Goal: Information Seeking & Learning: Learn about a topic

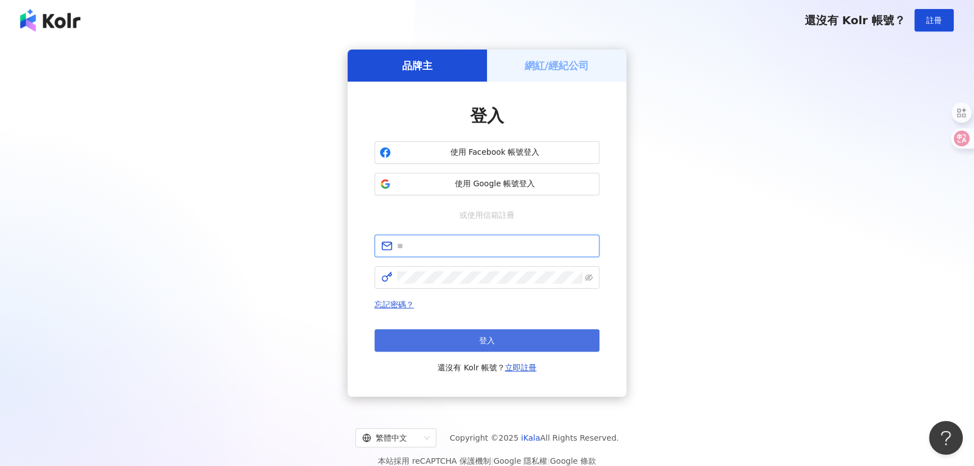
type input "**********"
click at [432, 329] on button "登入" at bounding box center [486, 340] width 225 height 22
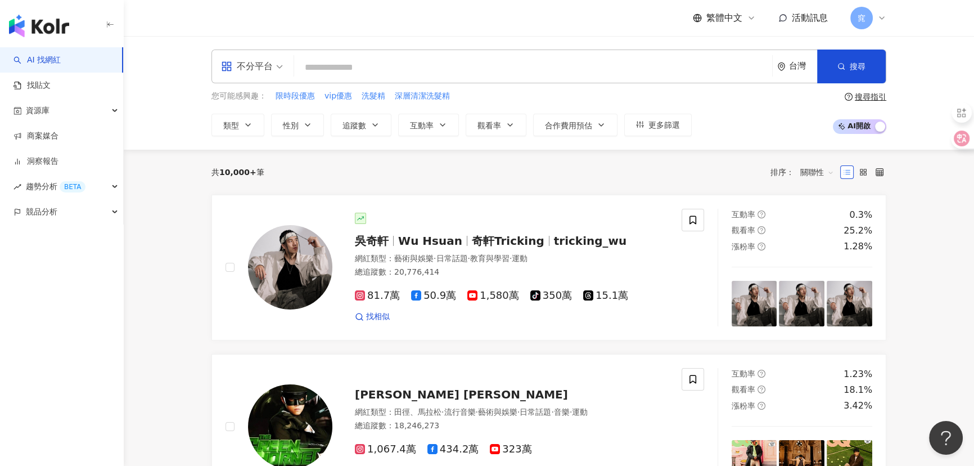
click at [250, 70] on div "不分平台" at bounding box center [247, 66] width 52 height 18
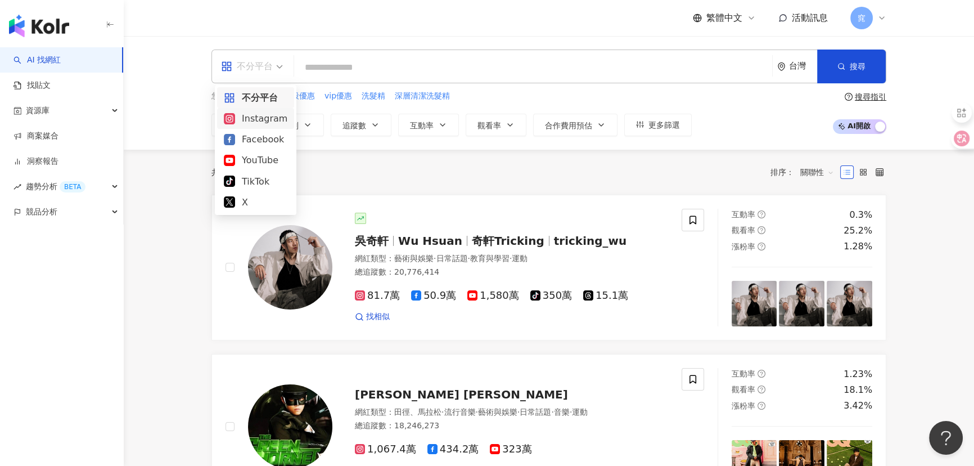
click at [258, 121] on div "Instagram" at bounding box center [256, 118] width 64 height 14
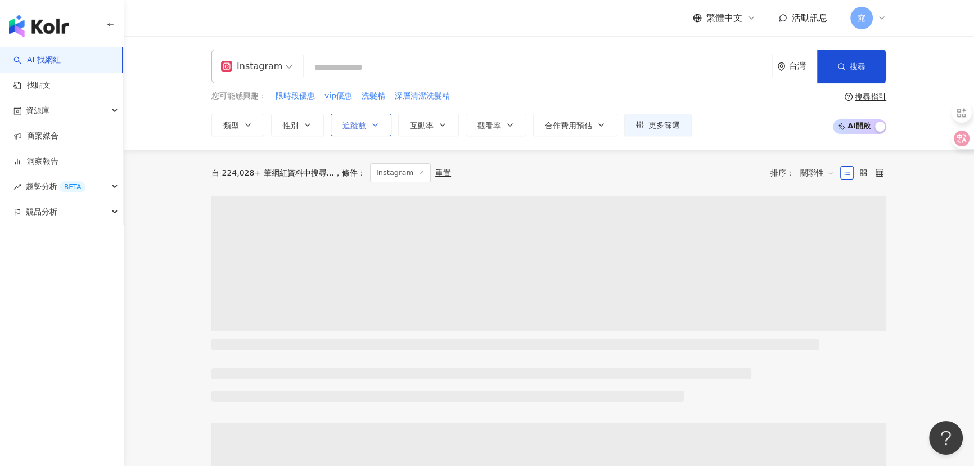
click at [373, 130] on button "追蹤數" at bounding box center [361, 125] width 61 height 22
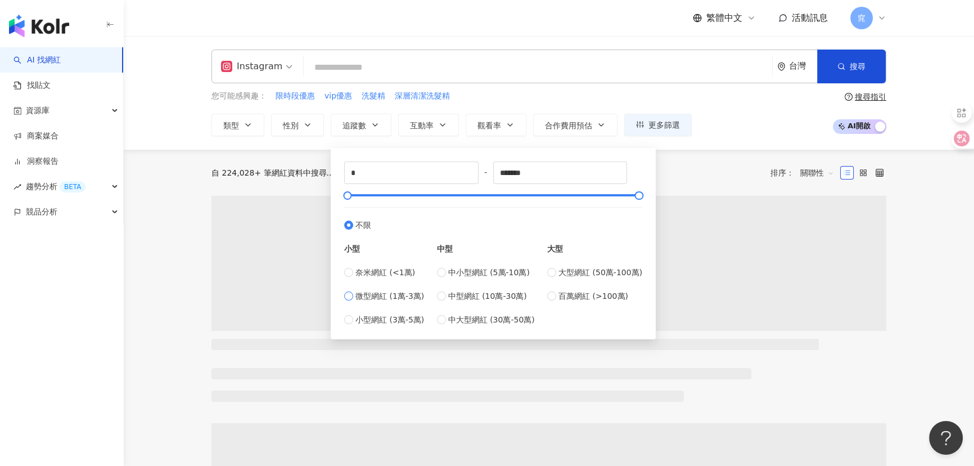
click at [394, 295] on span "微型網紅 (1萬-3萬)" at bounding box center [389, 296] width 69 height 12
type input "*****"
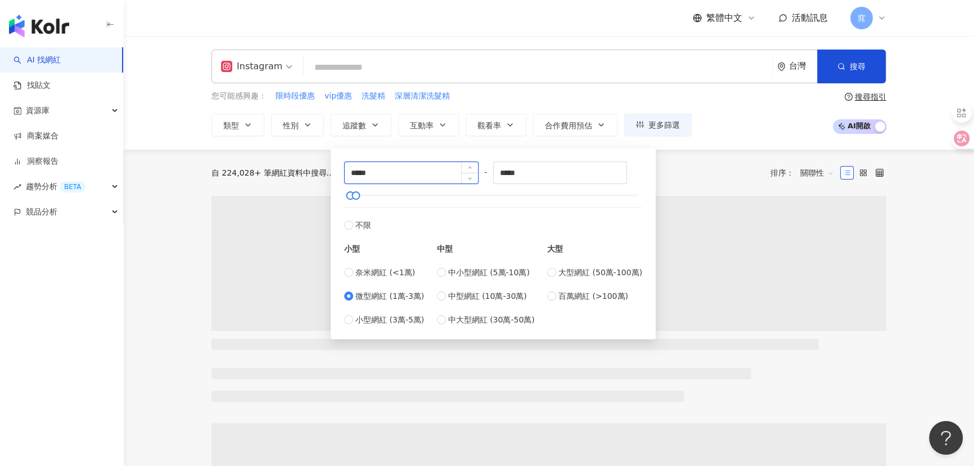
click at [388, 174] on input "*****" at bounding box center [411, 172] width 133 height 21
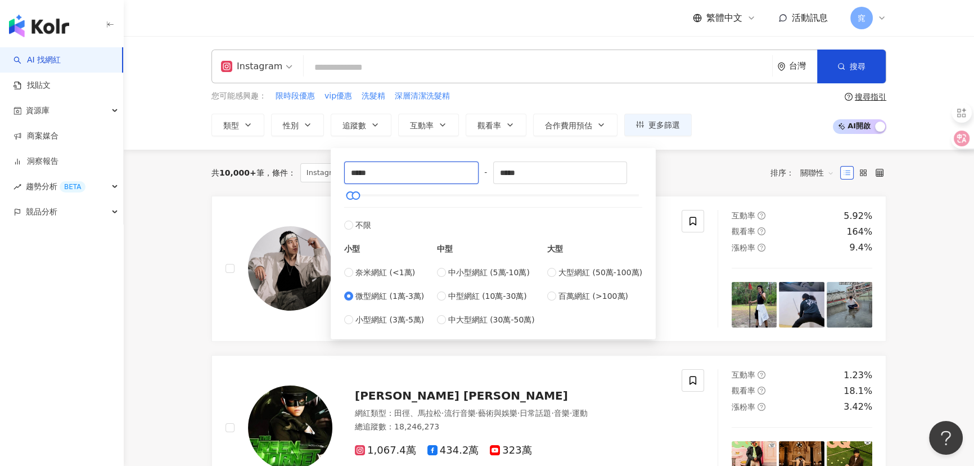
drag, startPoint x: 388, startPoint y: 174, endPoint x: 297, endPoint y: 168, distance: 91.3
type input "*"
type input "****"
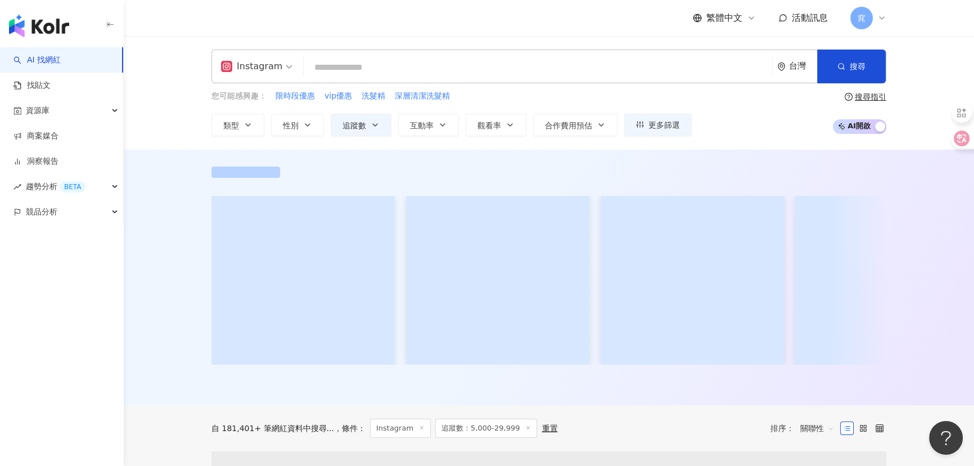
click at [349, 71] on input "search" at bounding box center [537, 67] width 459 height 21
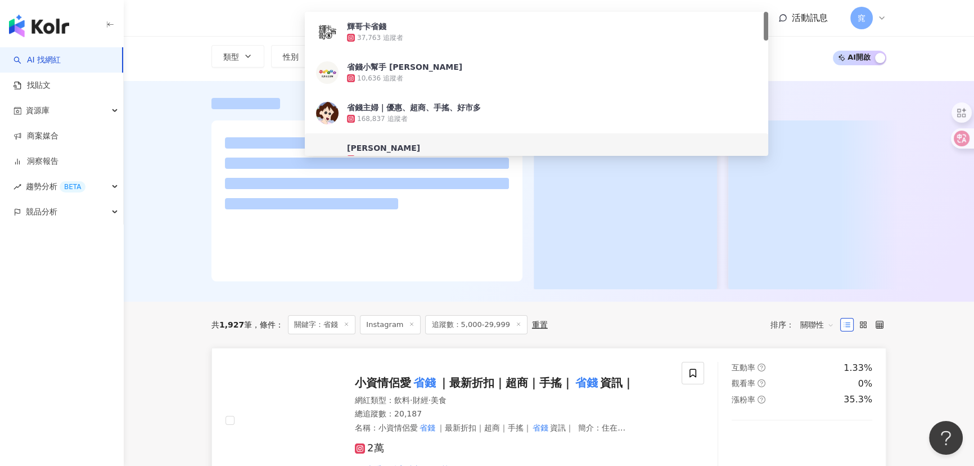
scroll to position [153, 0]
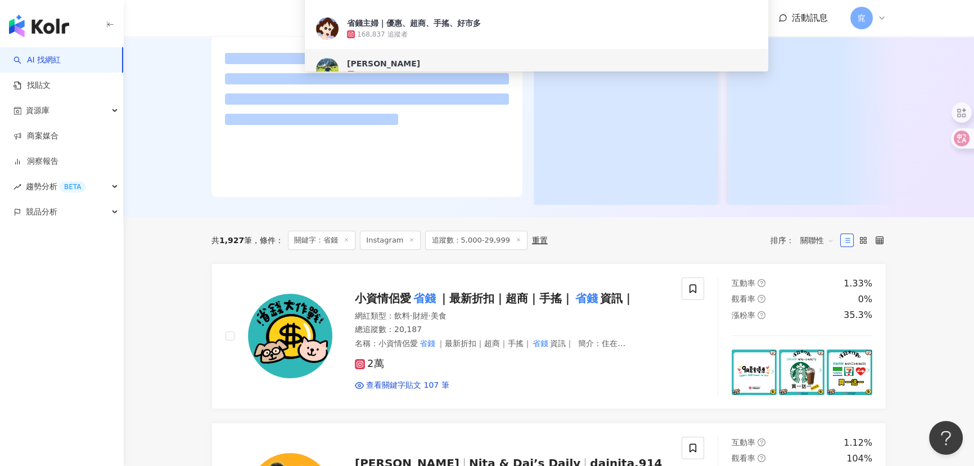
click at [813, 247] on span "關聯性" at bounding box center [817, 240] width 34 height 18
type input "**"
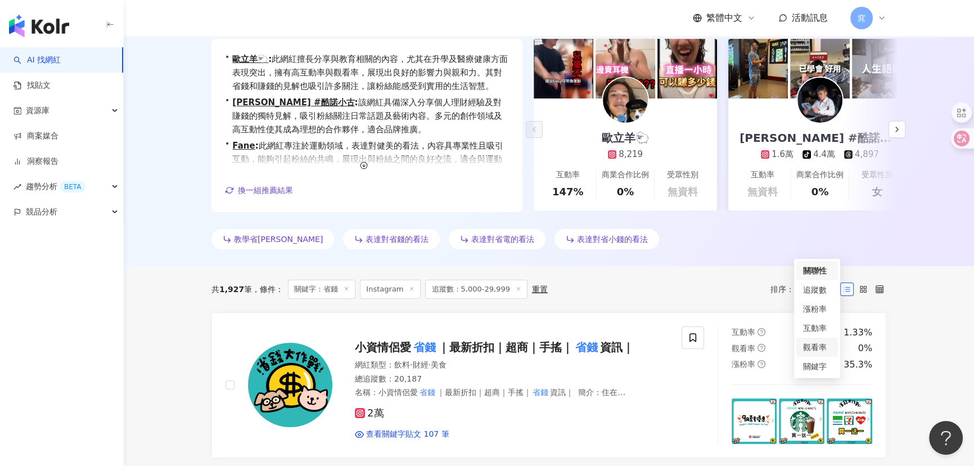
click at [818, 347] on div "觀看率" at bounding box center [817, 347] width 28 height 12
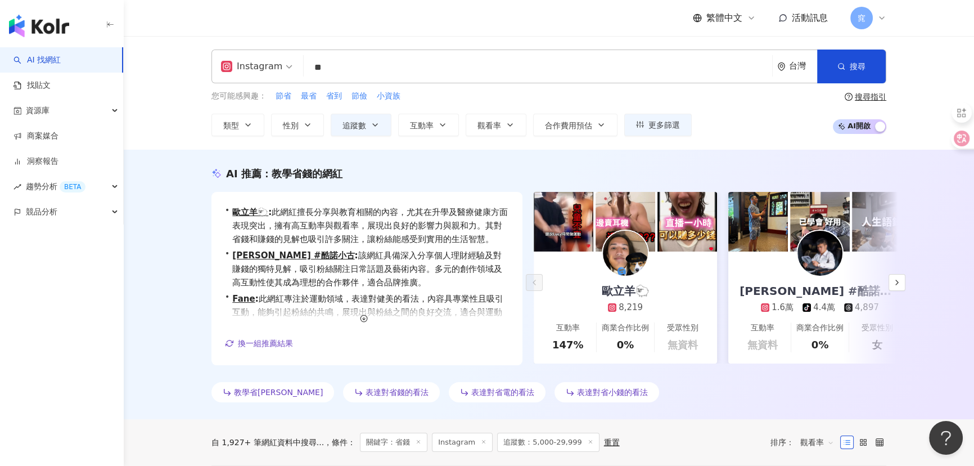
click at [179, 341] on div "AI 推薦 ： 教學省錢的網紅 • 歐立羊🐑 : 此網紅擅長分享與教育相關的內容，尤其在升學及醫療健康方面表現突出，擁有高互動率與觀看率，展現出良好的影響力與…" at bounding box center [549, 284] width 850 height 269
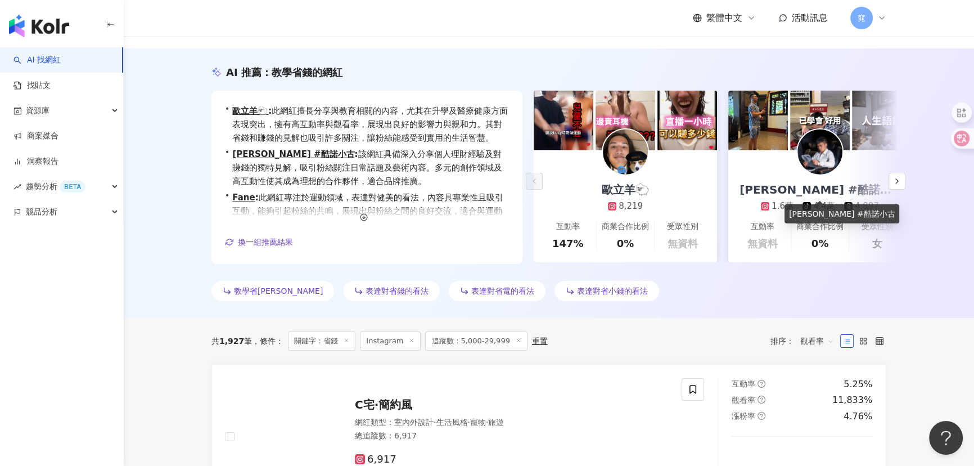
scroll to position [102, 0]
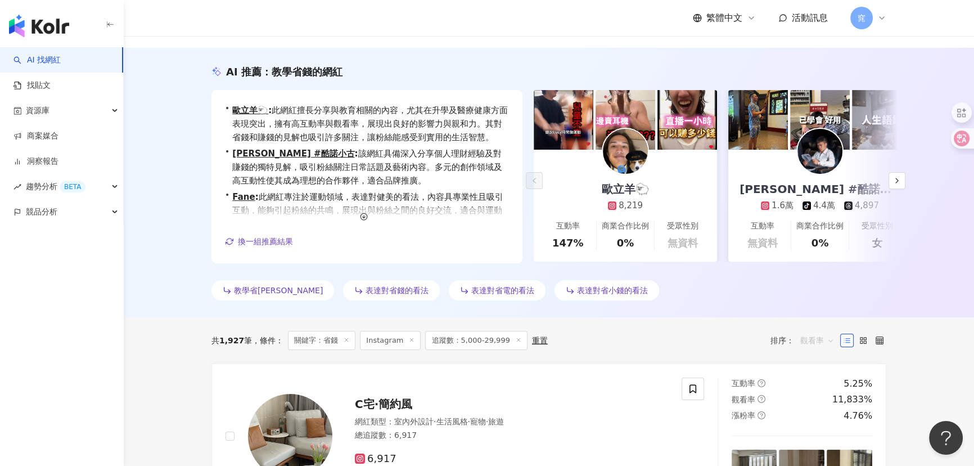
click at [811, 334] on span "觀看率" at bounding box center [817, 340] width 34 height 18
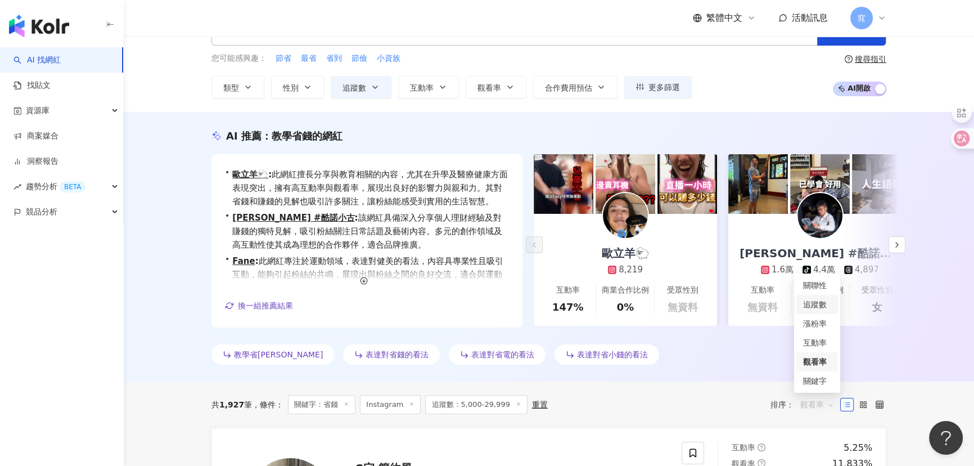
scroll to position [0, 0]
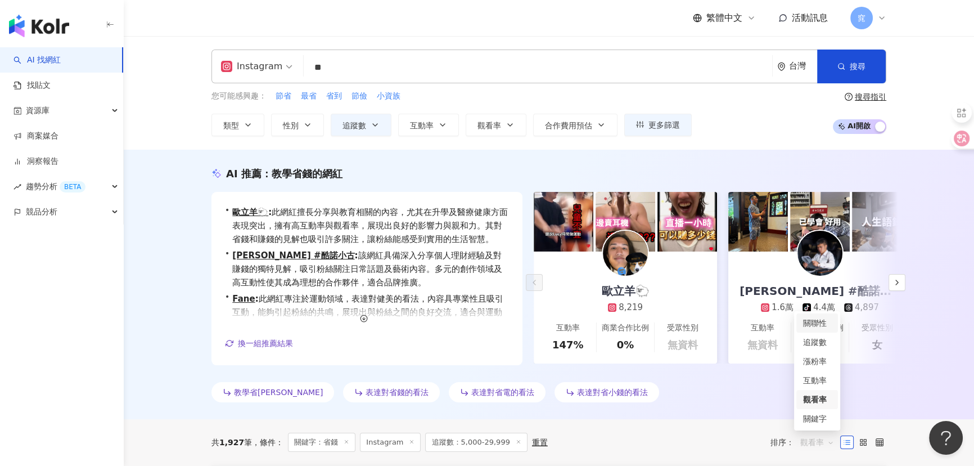
click at [815, 324] on div "關聯性" at bounding box center [817, 323] width 28 height 12
click at [499, 121] on span "觀看率" at bounding box center [489, 125] width 24 height 9
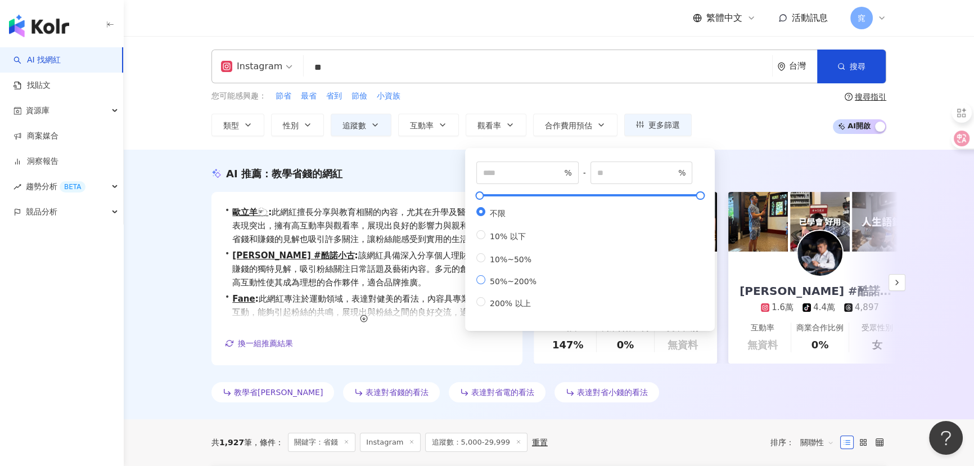
click at [508, 286] on span "50%~200%" at bounding box center [513, 281] width 56 height 9
type input "**"
type input "***"
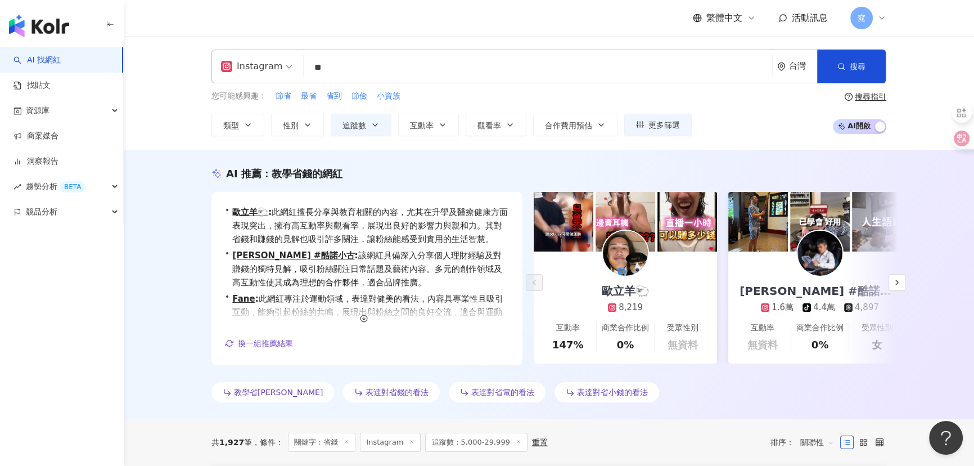
click at [170, 329] on div "AI 推薦 ： 教學省錢的網紅 • 歐立羊🐑 : 此網紅擅長分享與教育相關的內容，尤其在升學及醫療健康方面表現突出，擁有高互動率與觀看率，展現出良好的影響力與…" at bounding box center [549, 284] width 850 height 269
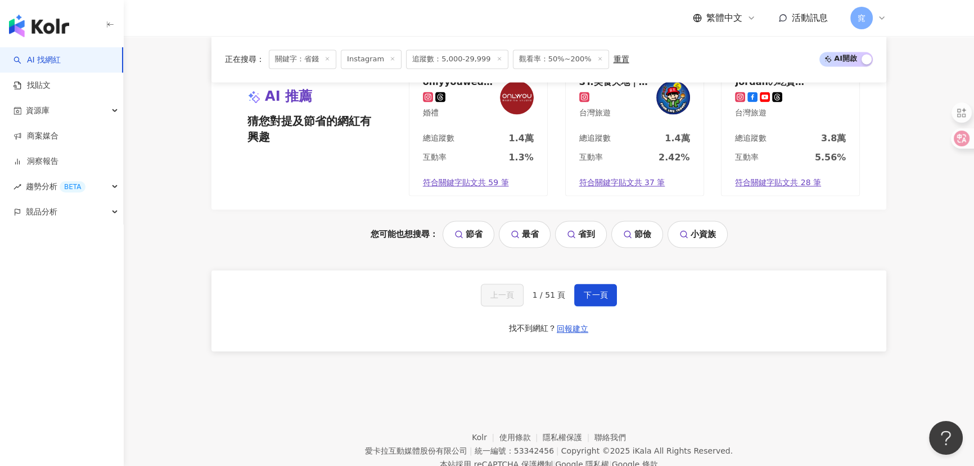
scroll to position [2351, 0]
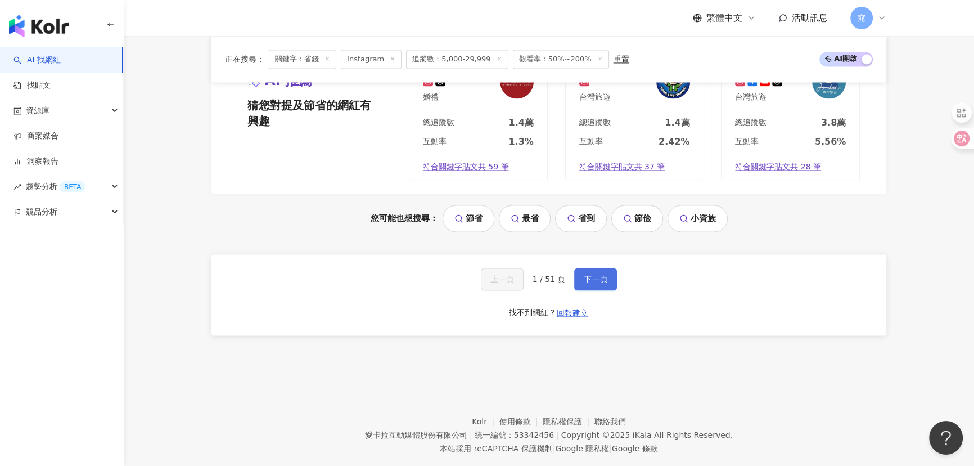
click at [607, 279] on button "下一頁" at bounding box center [595, 279] width 43 height 22
click at [589, 275] on span "下一頁" at bounding box center [596, 278] width 24 height 9
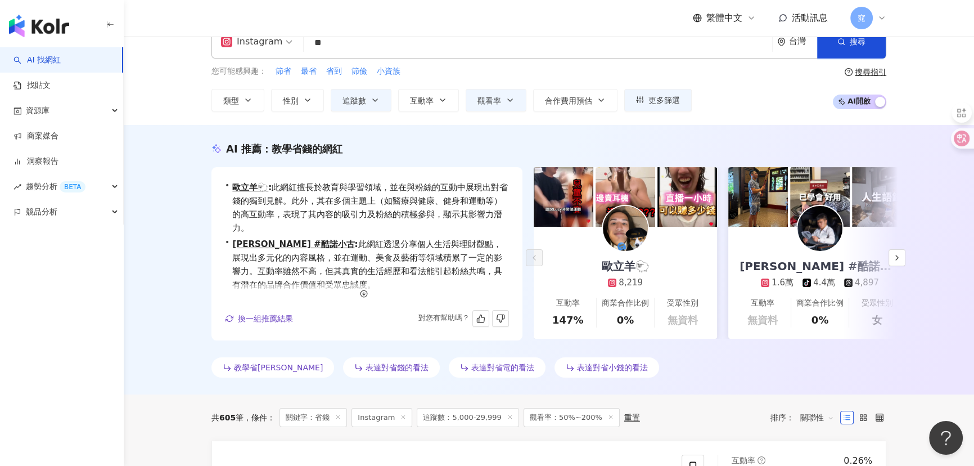
scroll to position [0, 0]
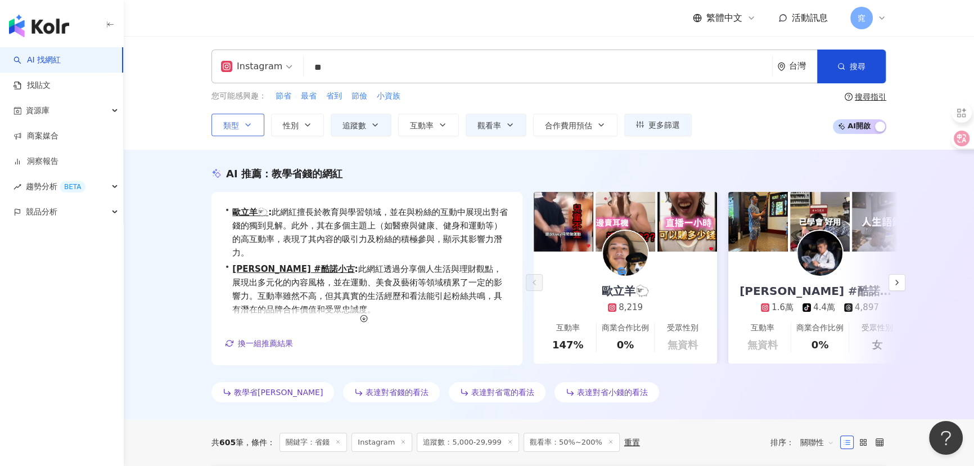
click at [229, 115] on button "類型" at bounding box center [237, 125] width 53 height 22
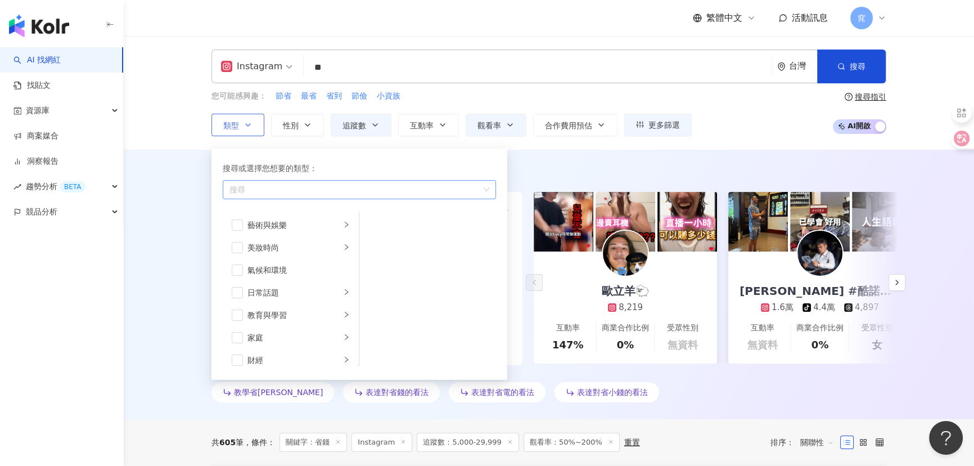
click at [269, 180] on div "搜尋或選擇您想要的類型： 搜尋" at bounding box center [359, 181] width 273 height 38
click at [270, 189] on div "button" at bounding box center [353, 189] width 257 height 8
type input "*"
click at [265, 206] on div "財 經" at bounding box center [359, 214] width 269 height 20
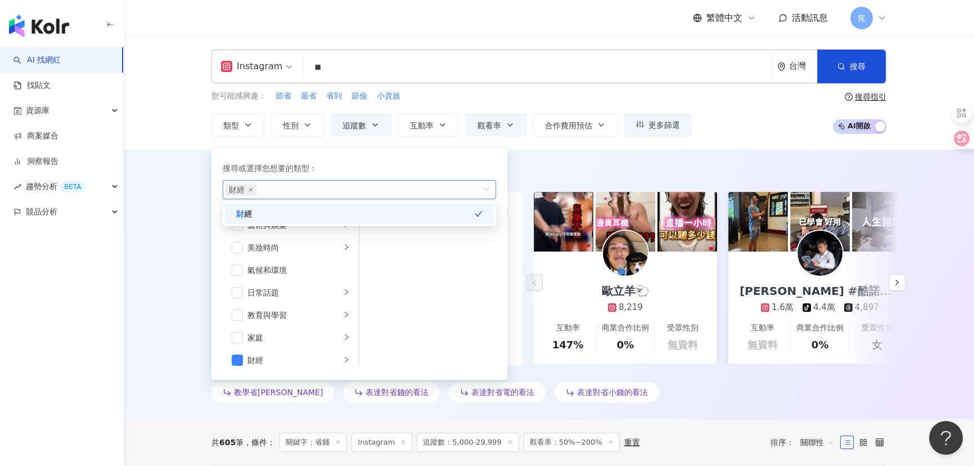
click at [189, 267] on div "AI 推薦 ： 教學省錢的網紅 • 歐立羊🐑 : 此網紅擅長於教育與學習領域，並在與粉絲的互動中展現出對省錢的獨到見解。此外，其在多個主題上（如醫療與健康、健…" at bounding box center [549, 286] width 720 height 240
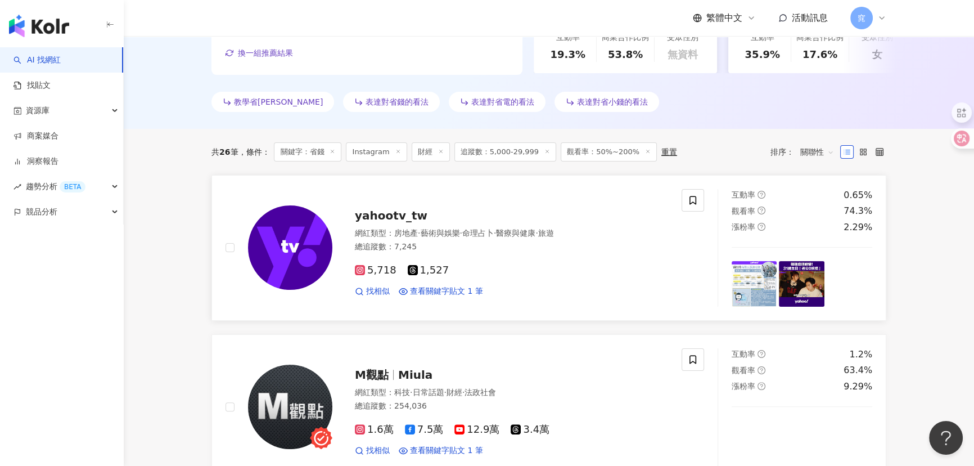
scroll to position [195, 0]
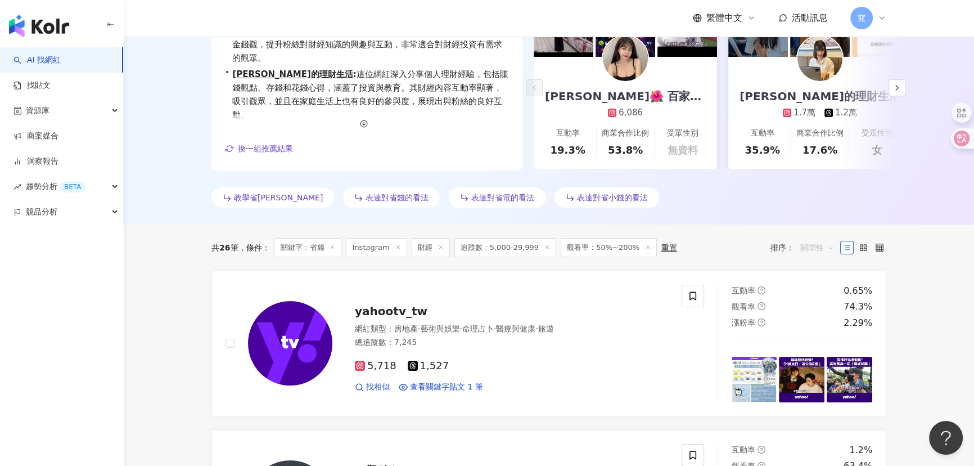
click at [812, 251] on span "關聯性" at bounding box center [817, 247] width 34 height 18
click at [809, 364] on div "關鍵字" at bounding box center [817, 365] width 28 height 12
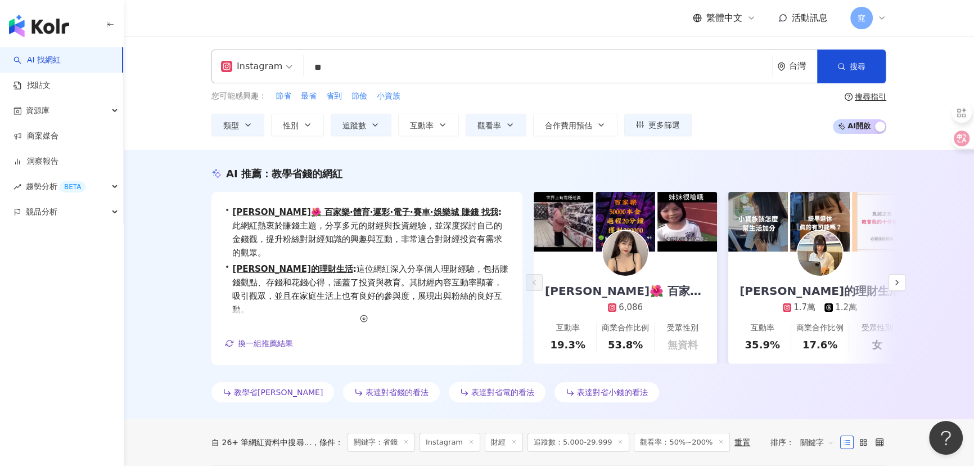
click at [180, 385] on div "AI 推薦 ： 教學省錢的網紅 • 林晞🌺 百家樂·體育·運彩·電子·賽車·娛樂城 賺錢 找我 : 此網紅熱衷於賺錢主題，分享多元的財經與投資經驗，並深度探討…" at bounding box center [549, 284] width 850 height 269
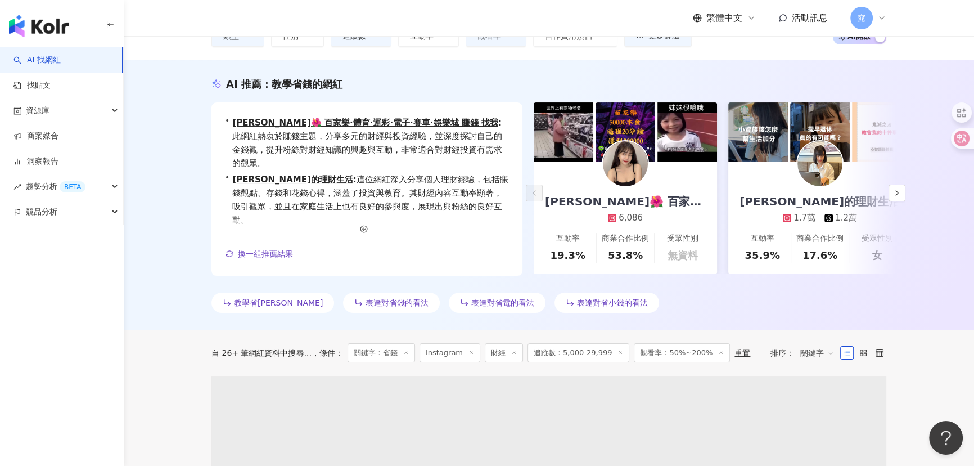
scroll to position [204, 0]
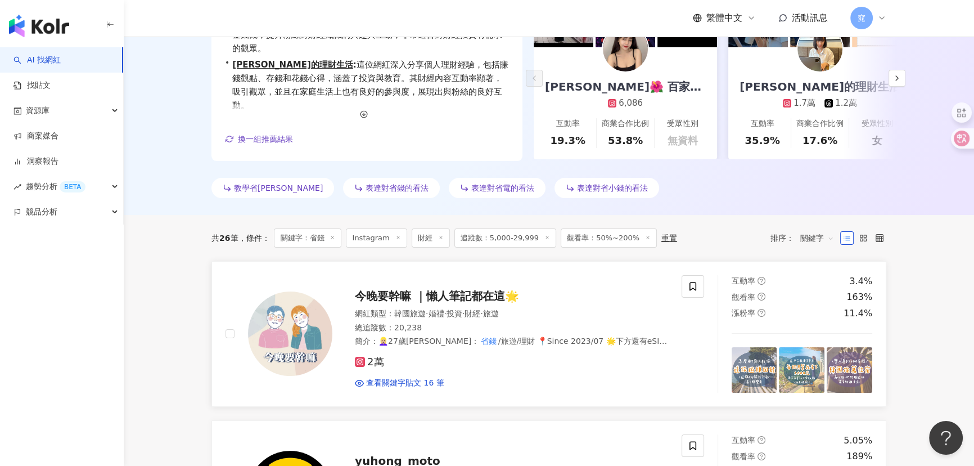
click at [382, 290] on span "今晚要幹嘛 ｜懶人筆記都在這🌟" at bounding box center [437, 295] width 164 height 13
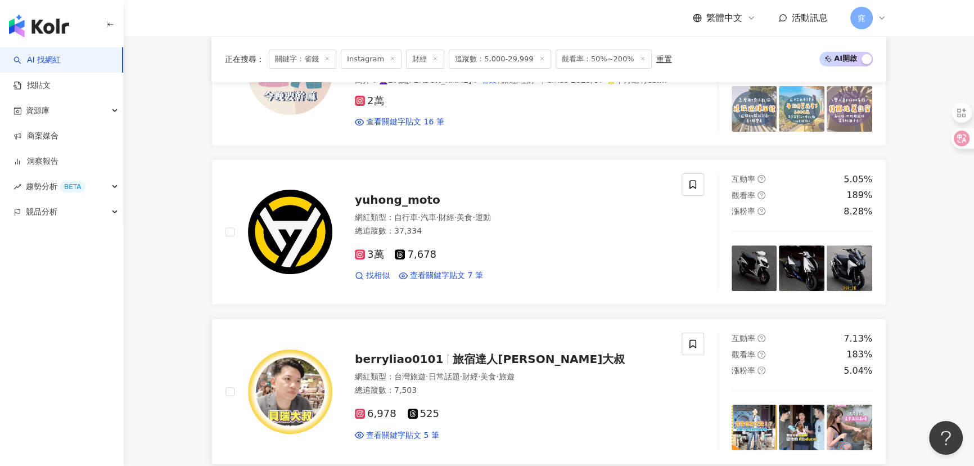
scroll to position [511, 0]
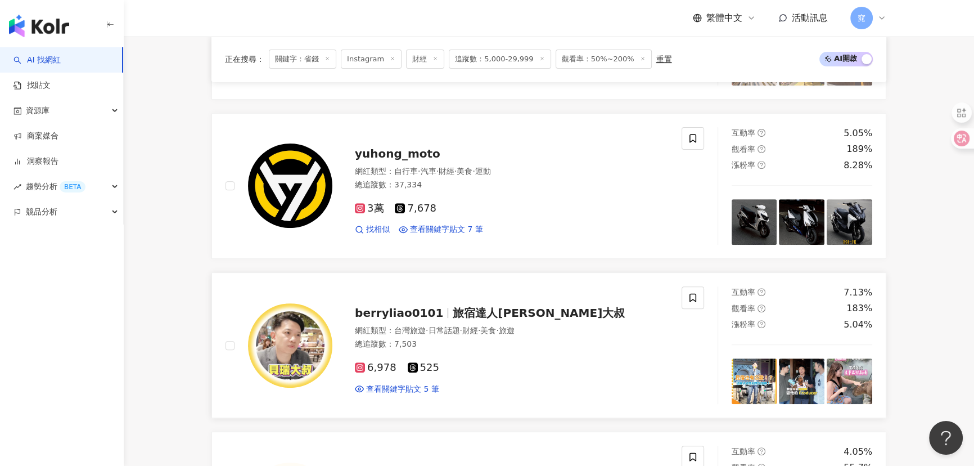
click at [405, 311] on span "berryliao0101" at bounding box center [399, 312] width 88 height 13
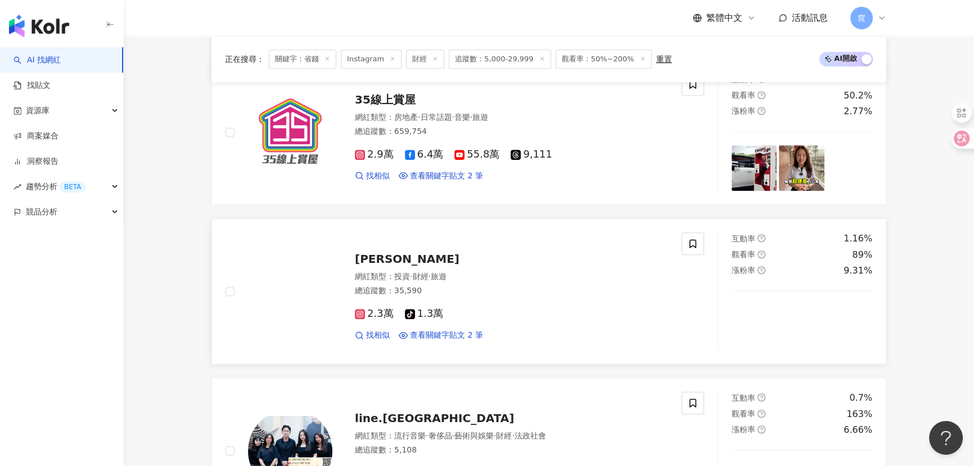
scroll to position [1226, 0]
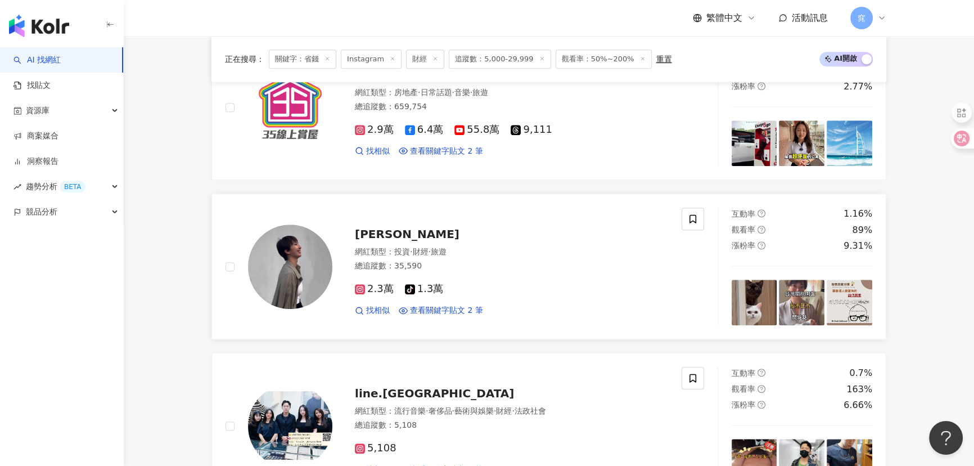
click at [371, 236] on span "阮曼瑄" at bounding box center [407, 233] width 105 height 13
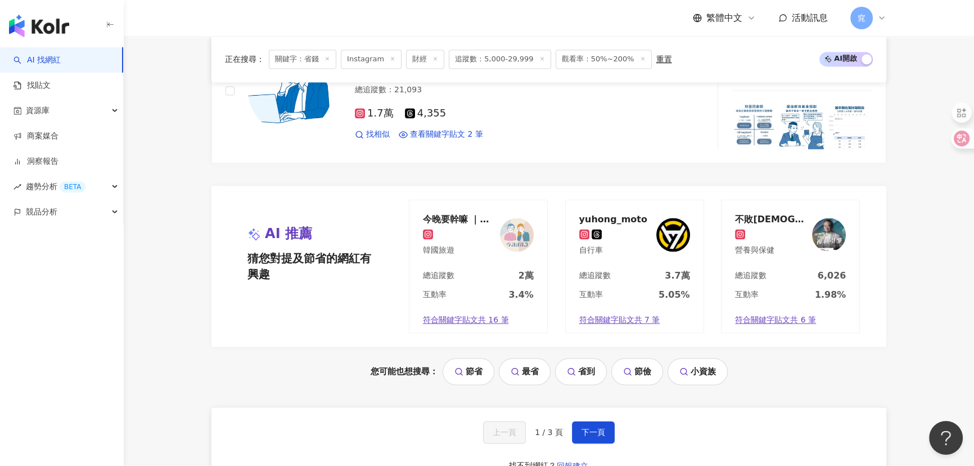
scroll to position [2300, 0]
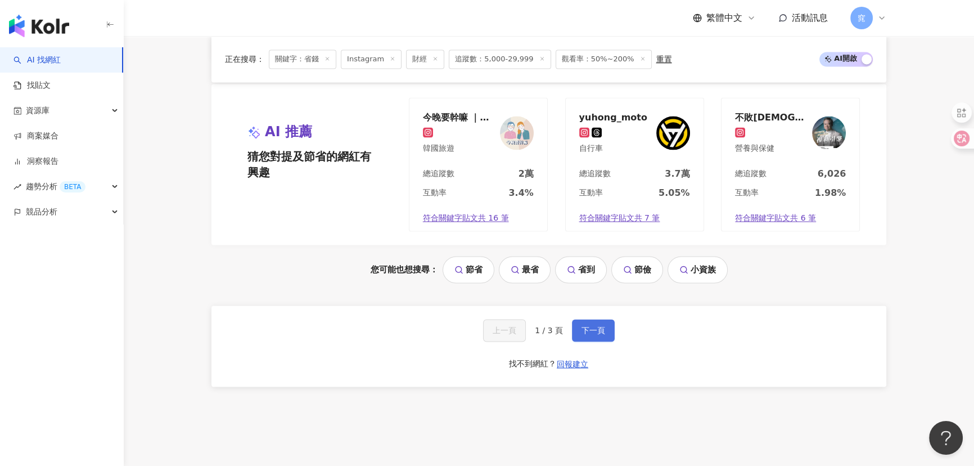
click at [598, 332] on button "下一頁" at bounding box center [593, 330] width 43 height 22
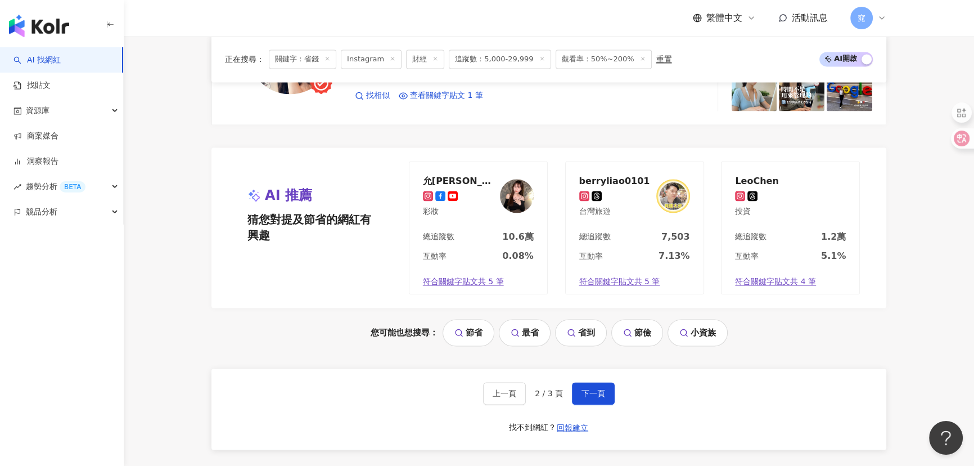
scroll to position [2351, 0]
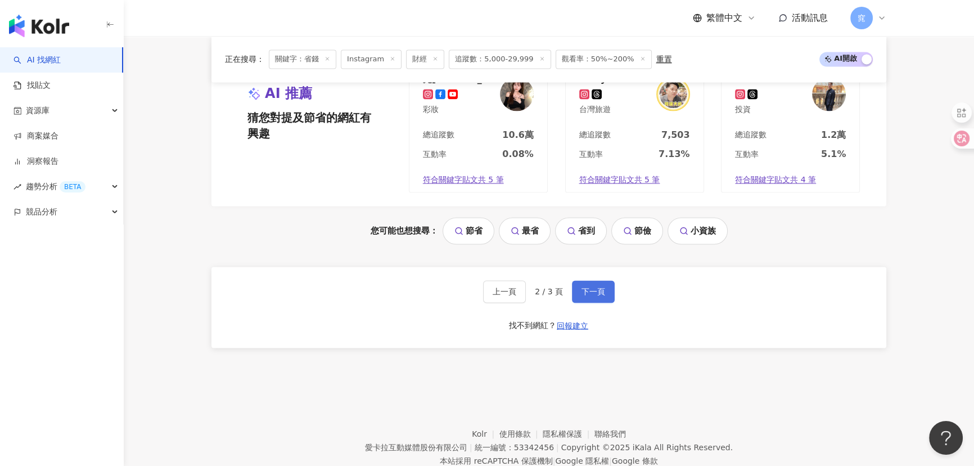
click at [581, 287] on span "下一頁" at bounding box center [593, 291] width 24 height 9
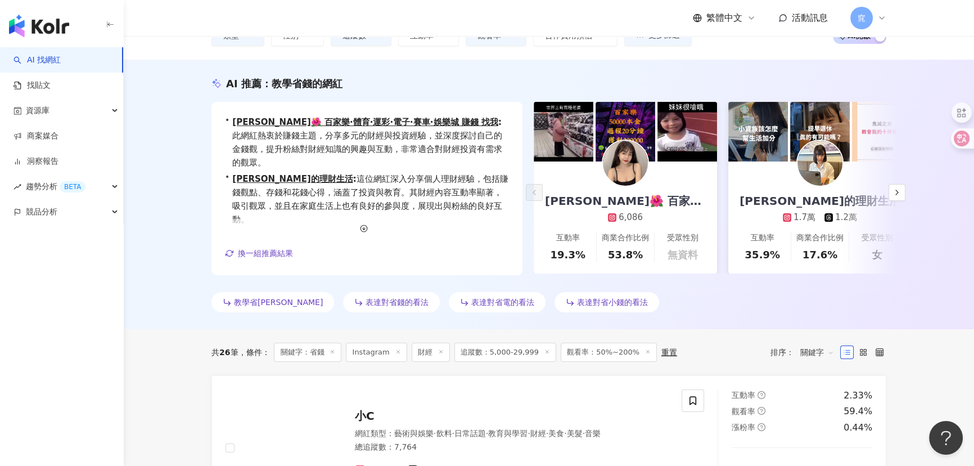
scroll to position [204, 0]
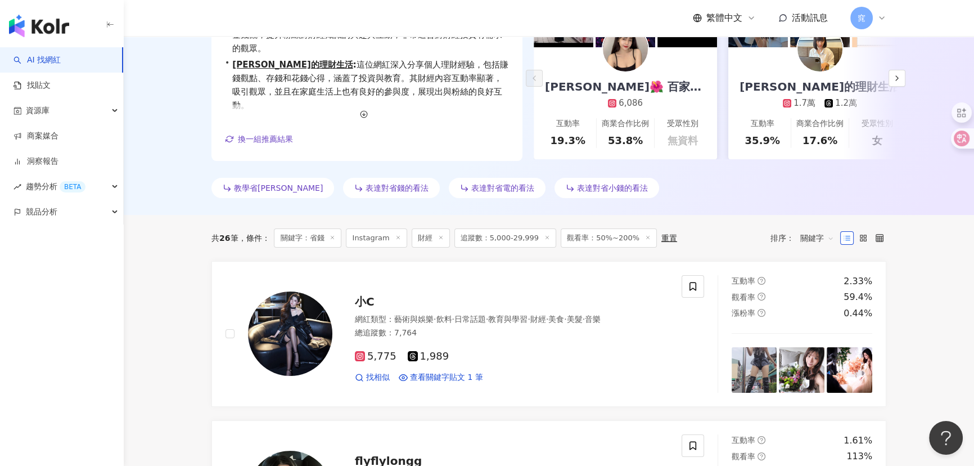
click at [439, 236] on line at bounding box center [440, 237] width 3 height 3
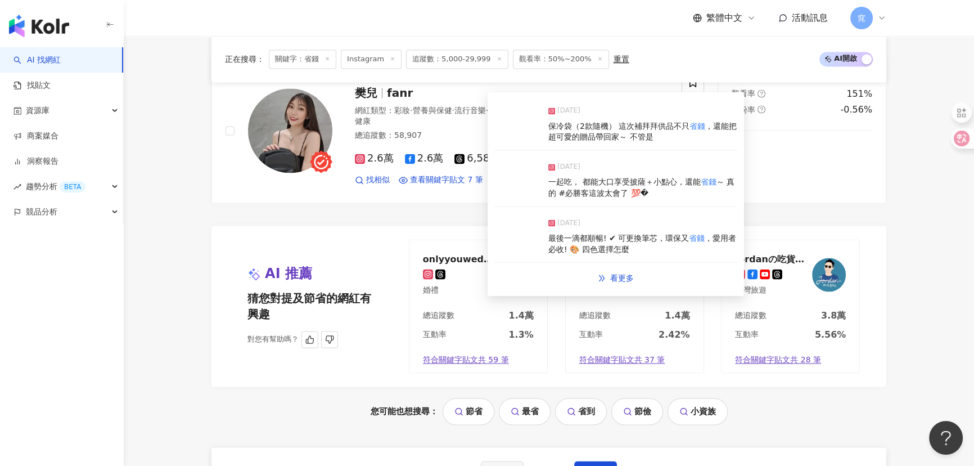
scroll to position [2308, 0]
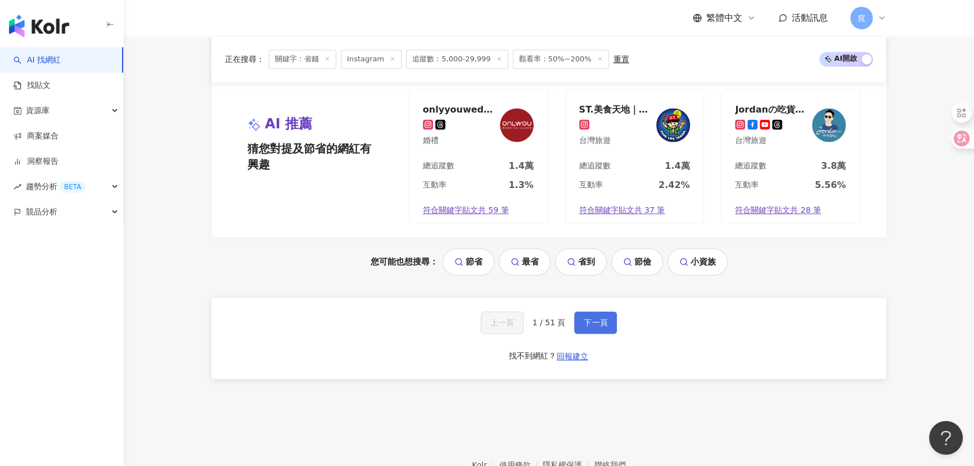
click at [593, 326] on button "下一頁" at bounding box center [595, 322] width 43 height 22
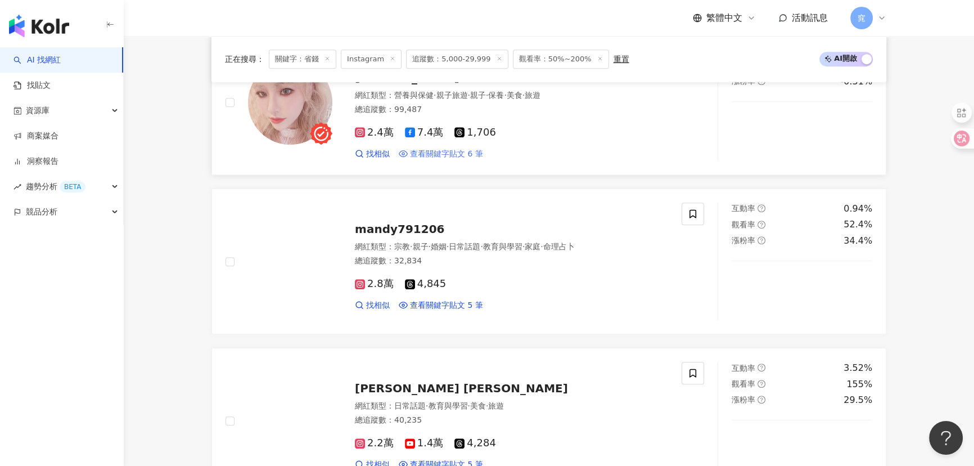
scroll to position [920, 0]
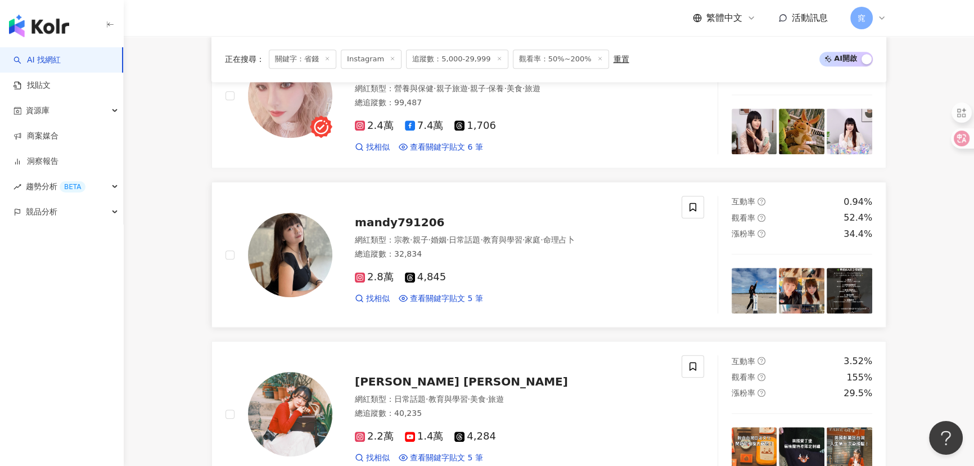
click at [408, 215] on span "mandy791206" at bounding box center [399, 221] width 89 height 13
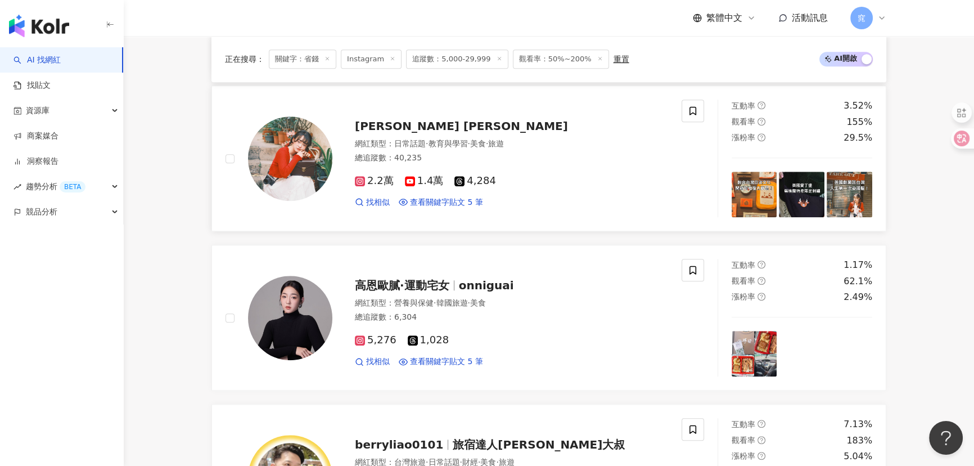
scroll to position [1175, 0]
click at [371, 119] on span "Amy Amy" at bounding box center [461, 125] width 213 height 13
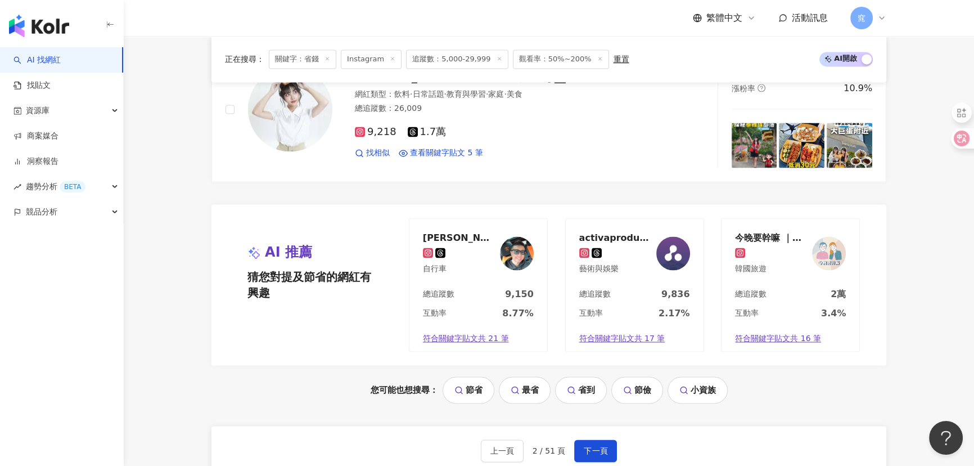
scroll to position [2198, 0]
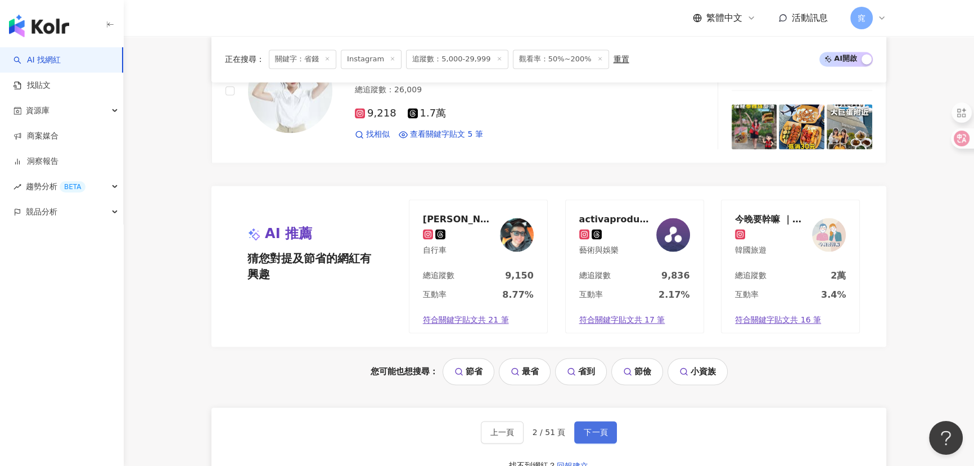
click at [585, 432] on span "下一頁" at bounding box center [596, 431] width 24 height 9
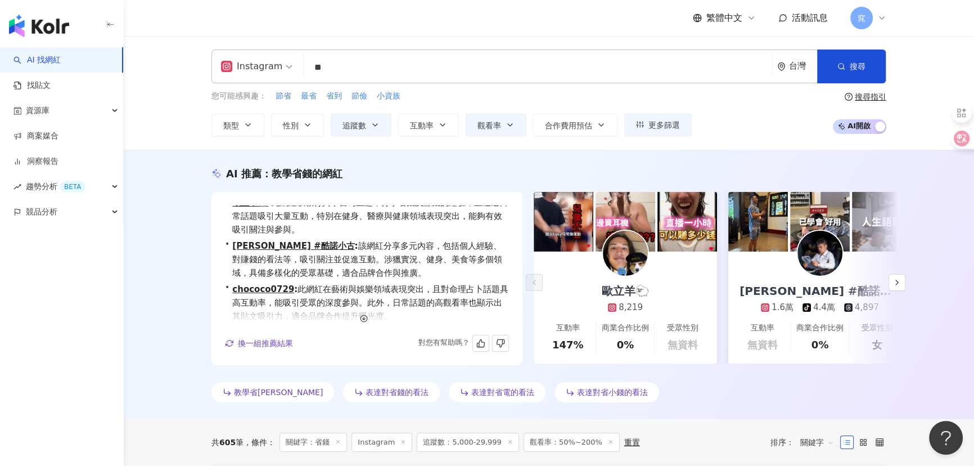
scroll to position [0, 0]
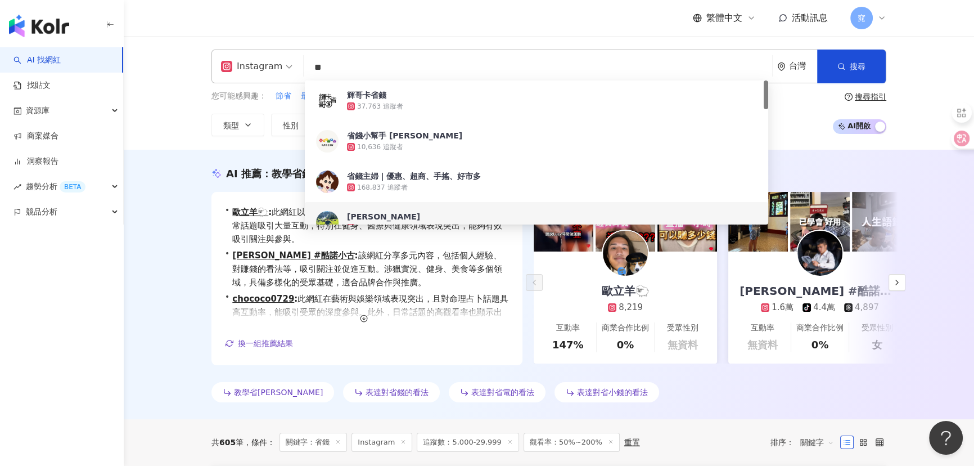
drag, startPoint x: 330, startPoint y: 67, endPoint x: 299, endPoint y: 64, distance: 31.1
click at [299, 64] on div "Instagram ** 台灣 搜尋 9dec5275-5a5c-43f4-ae38-0f8faf66d625 13c18106-d170-4ce1-8ba7…" at bounding box center [548, 66] width 675 height 34
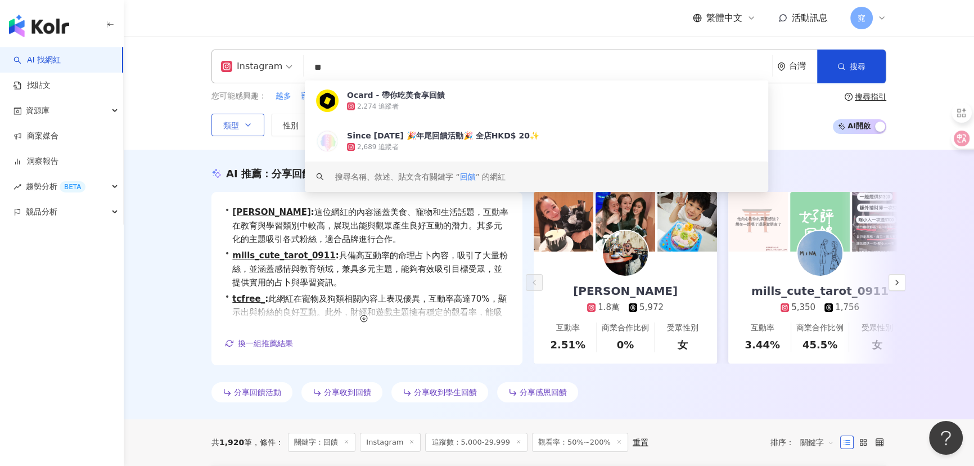
type input "**"
click at [236, 128] on span "類型" at bounding box center [231, 125] width 16 height 9
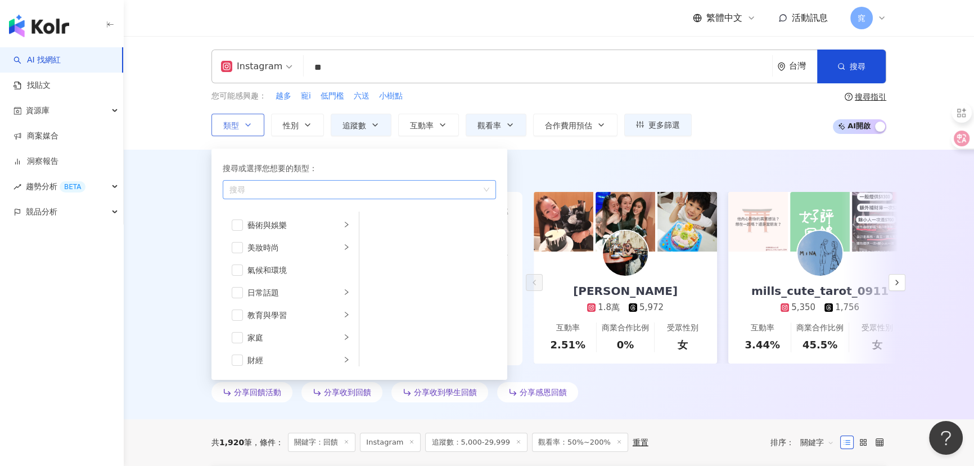
click at [273, 191] on div "button" at bounding box center [353, 189] width 257 height 8
type input "*"
click at [258, 211] on div "財 經" at bounding box center [359, 214] width 269 height 20
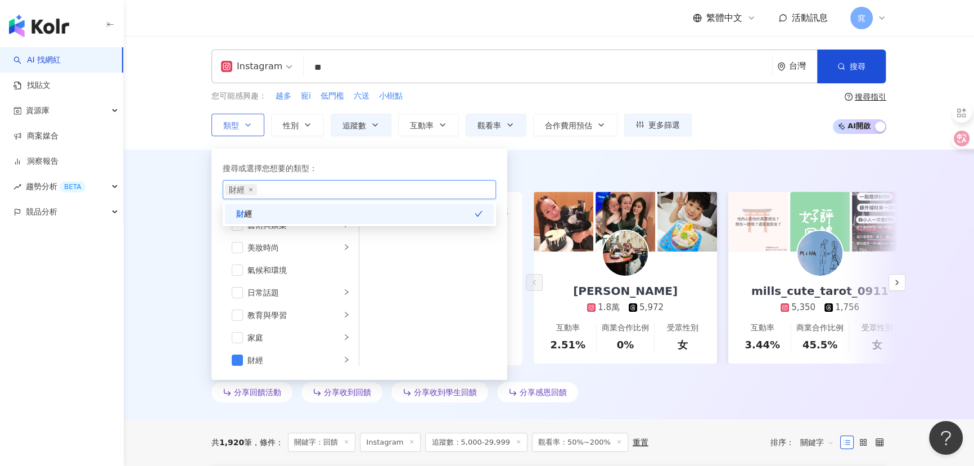
click at [258, 211] on div "財 經" at bounding box center [359, 214] width 269 height 20
click at [158, 247] on div "AI 推薦 ： 分享回饋的網紅 • YING YING奧媽 : 這位網紅的內容涵蓋美食、寵物和生活話題，互動率在教育與學習類別中較高，展現出能與觀眾產生良好互…" at bounding box center [549, 284] width 850 height 269
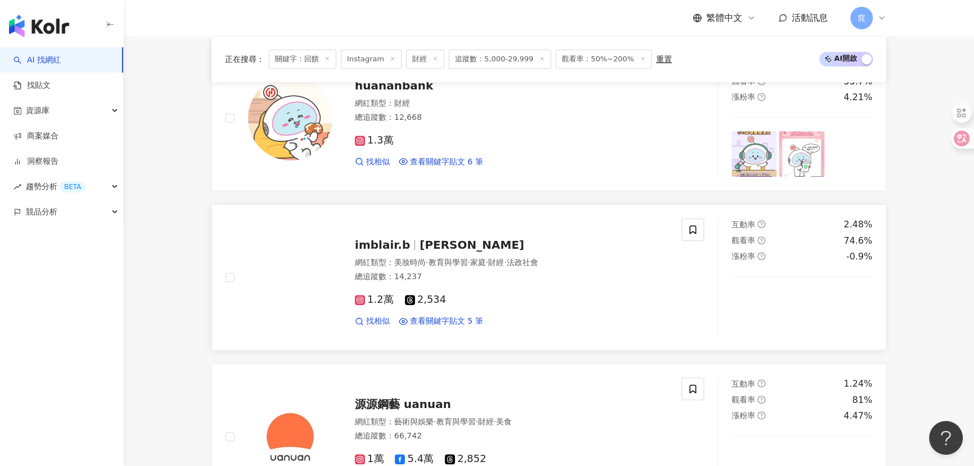
scroll to position [1234, 0]
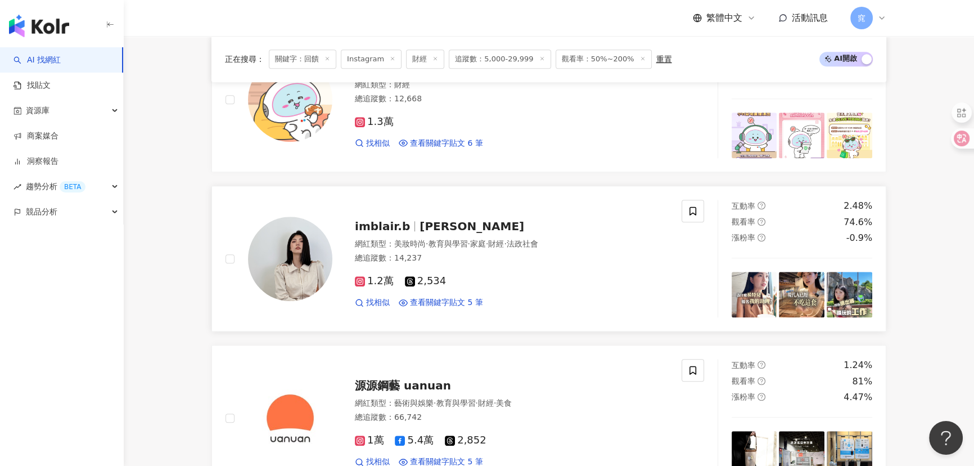
click at [424, 231] on span "Blair布蕾" at bounding box center [471, 225] width 105 height 13
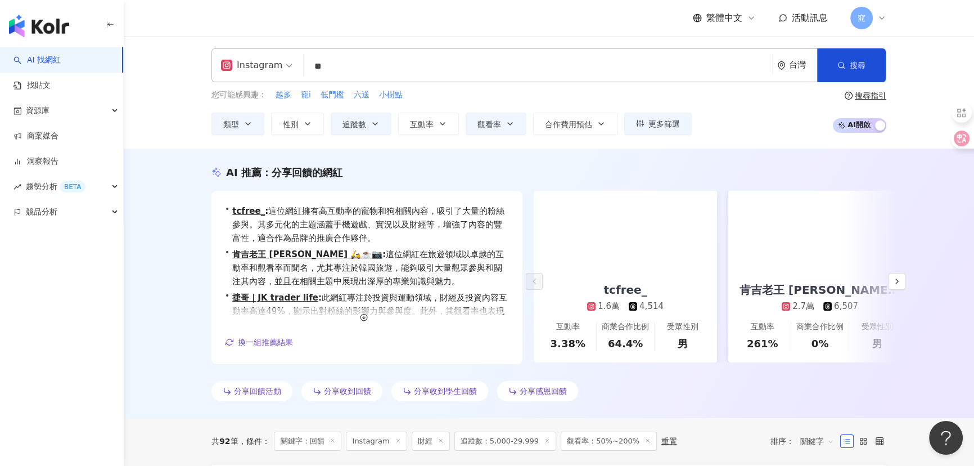
scroll to position [0, 0]
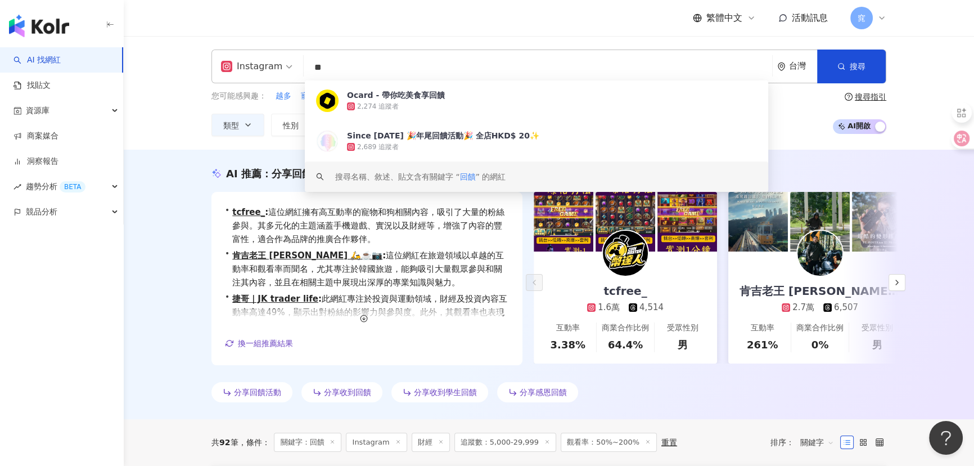
drag, startPoint x: 342, startPoint y: 66, endPoint x: 246, endPoint y: 56, distance: 96.7
click at [241, 58] on div "Instagram ** 台灣 搜尋 0366f571-96ec-4df2-a316-d830c69ecc24 keyword Ocard - 帶你吃美食享回…" at bounding box center [548, 66] width 675 height 34
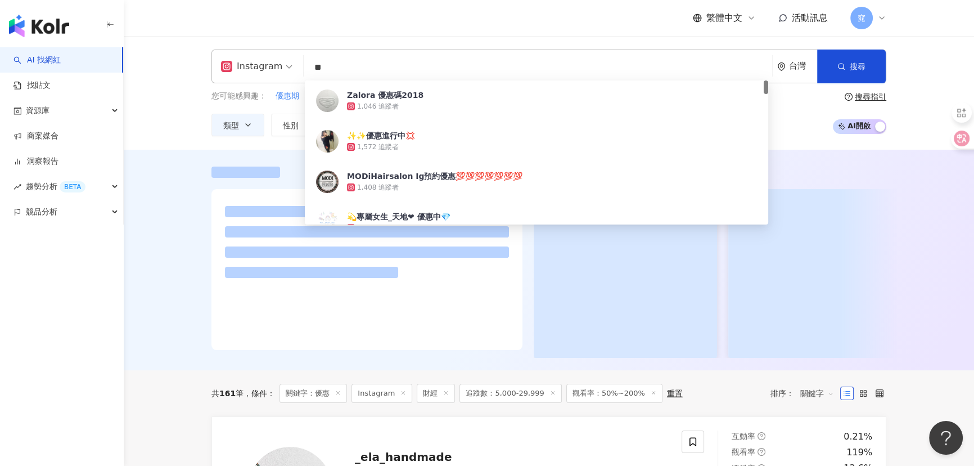
click at [174, 290] on div at bounding box center [549, 260] width 850 height 220
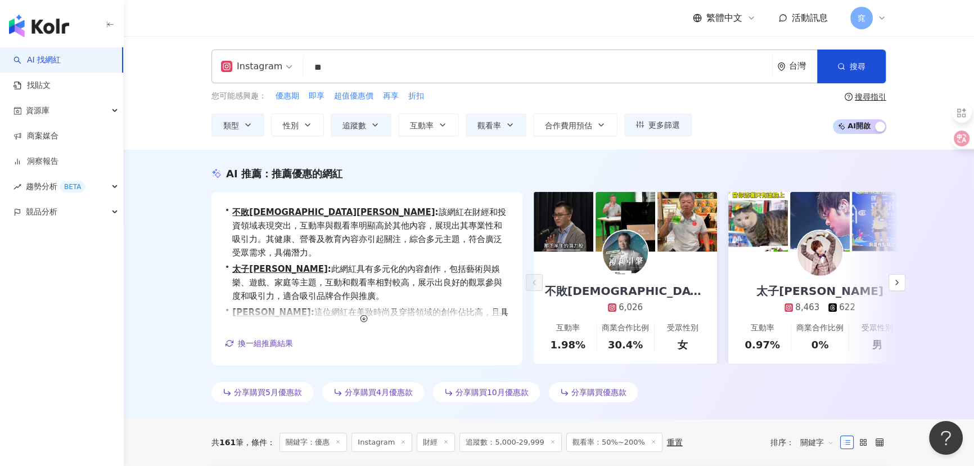
drag, startPoint x: 349, startPoint y: 69, endPoint x: 246, endPoint y: 58, distance: 103.4
click at [246, 58] on div "Instagram ** 台灣 搜尋 65d665b4-d6e2-4970-bb06-e25eff5b0033 Zalora 優惠碼2018 1,046 追蹤…" at bounding box center [548, 66] width 675 height 34
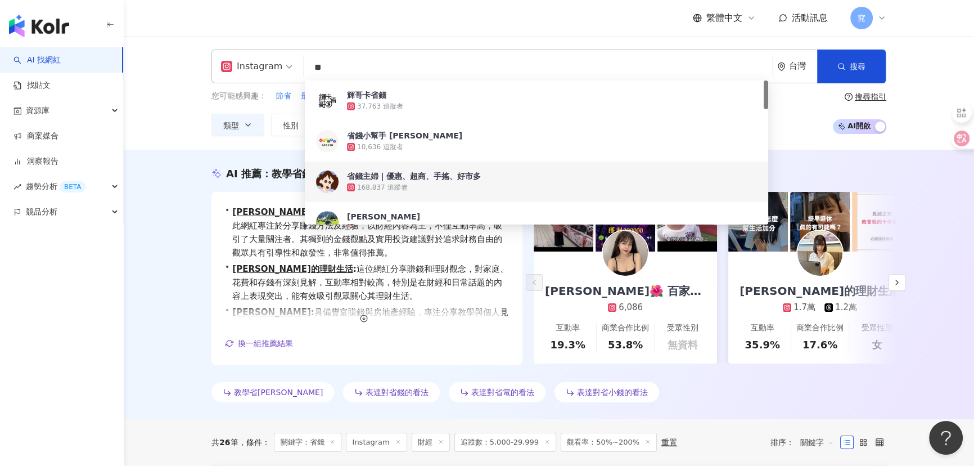
type input "**"
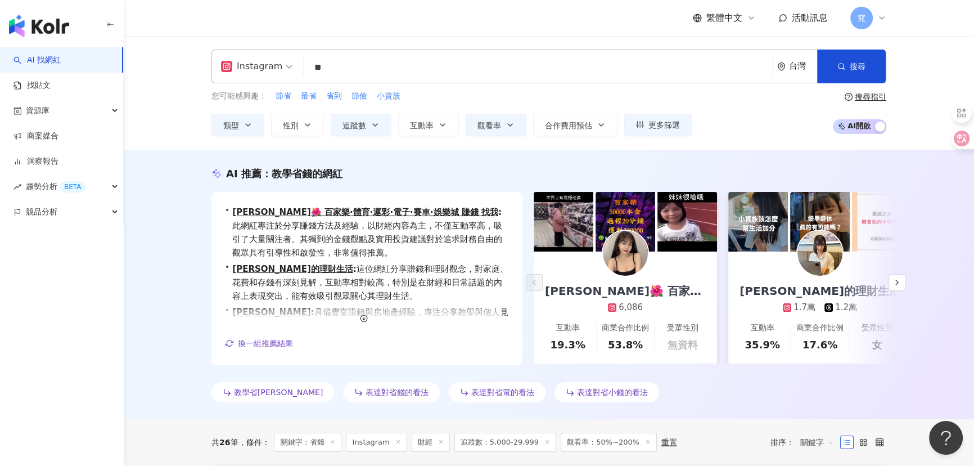
click at [181, 202] on div "AI 推薦 ： 教學省錢的網紅 • 林晞🌺 百家樂·體育·運彩·電子·賽車·娛樂城 賺錢 找我 : 此網紅專注於分享賺錢方法及經驗，以財經內容為主，不僅互動率…" at bounding box center [549, 284] width 850 height 269
click at [364, 123] on span "追蹤數" at bounding box center [354, 125] width 24 height 9
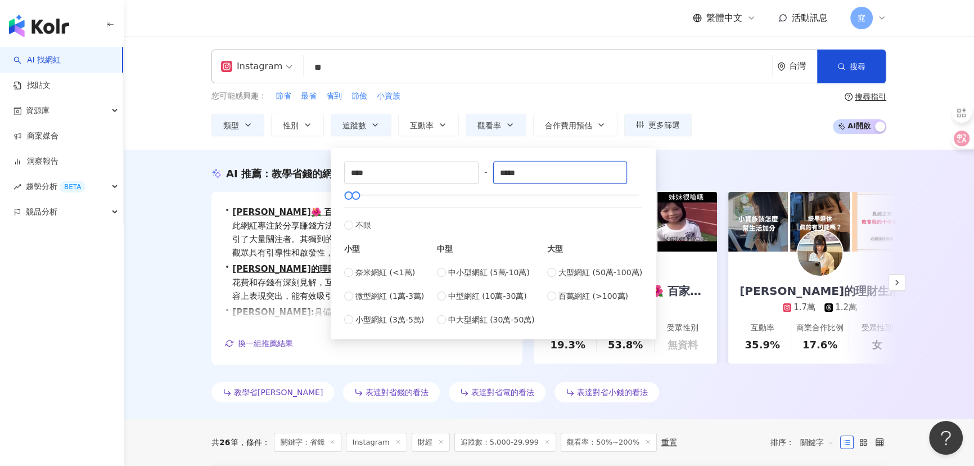
drag, startPoint x: 509, startPoint y: 171, endPoint x: 495, endPoint y: 173, distance: 14.2
click at [494, 174] on div "**** - ***** 不限 小型 奈米網紅 (<1萬) 微型網紅 (1萬-3萬) 小型網紅 (3萬-5萬) 中型 中小型網紅 (5萬-10萬) 中型網紅 …" at bounding box center [493, 243] width 298 height 164
type input "*****"
click at [189, 243] on div "AI 推薦 ： 教學省錢的網紅 • 林晞🌺 百家樂·體育·運彩·電子·賽車·娛樂城 賺錢 找我 : 此網紅專注於分享賺錢方法及經驗，以財經內容為主，不僅互動率…" at bounding box center [549, 286] width 720 height 240
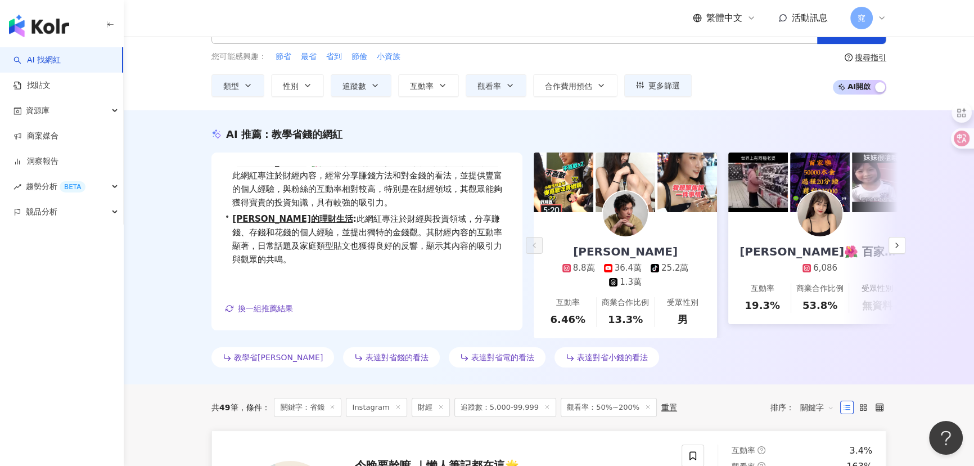
scroll to position [102, 0]
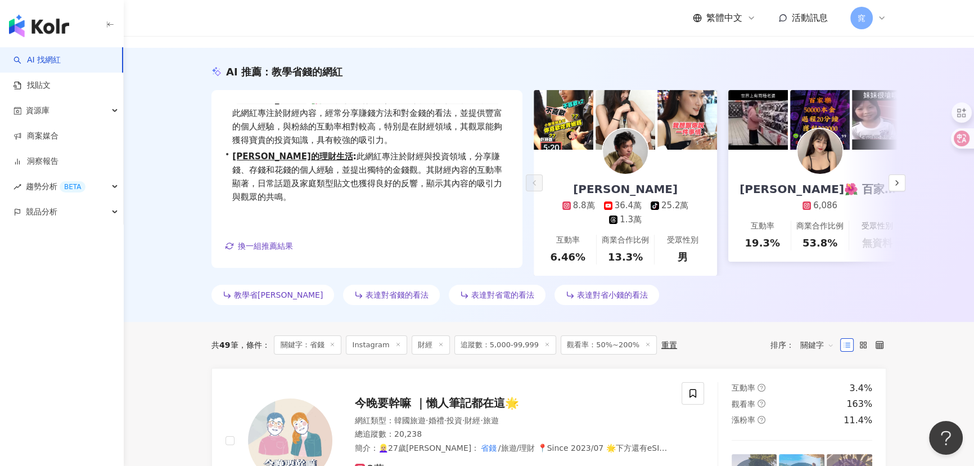
click at [439, 347] on icon at bounding box center [441, 344] width 6 height 6
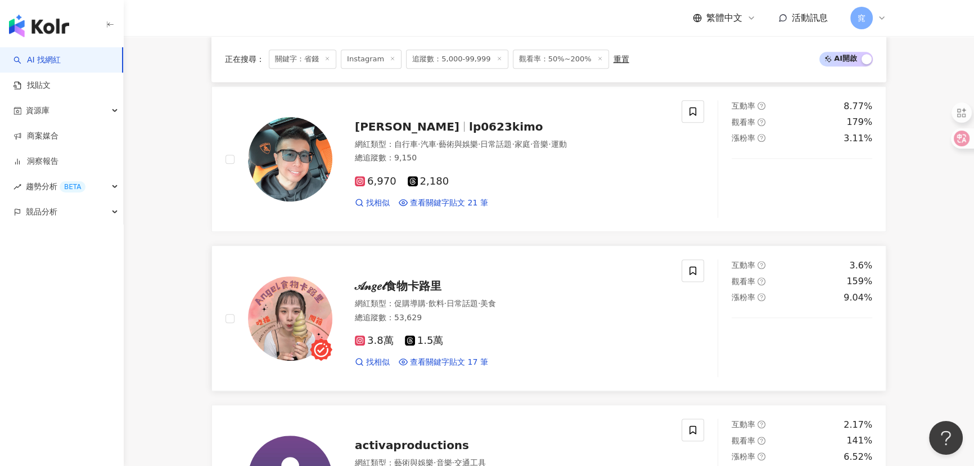
scroll to position [766, 0]
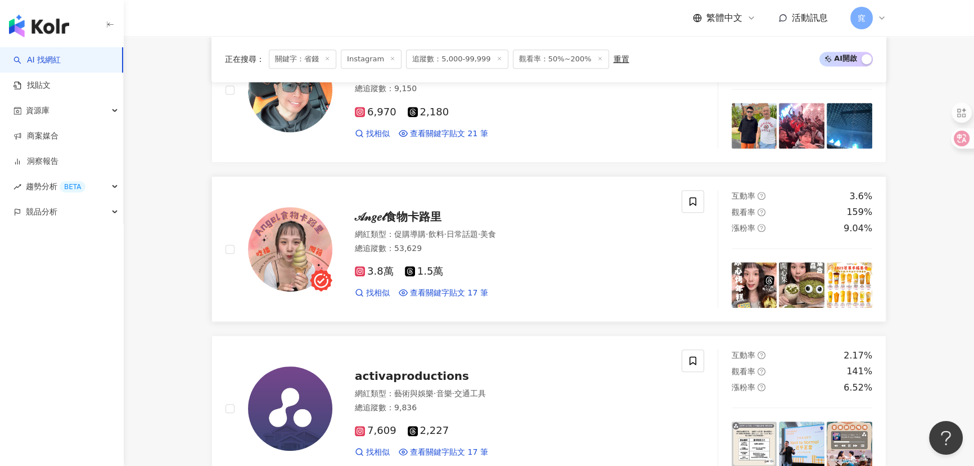
click at [409, 212] on span "𝒜𝓃𝑔𝑒𝓁食物卡路里" at bounding box center [398, 216] width 87 height 13
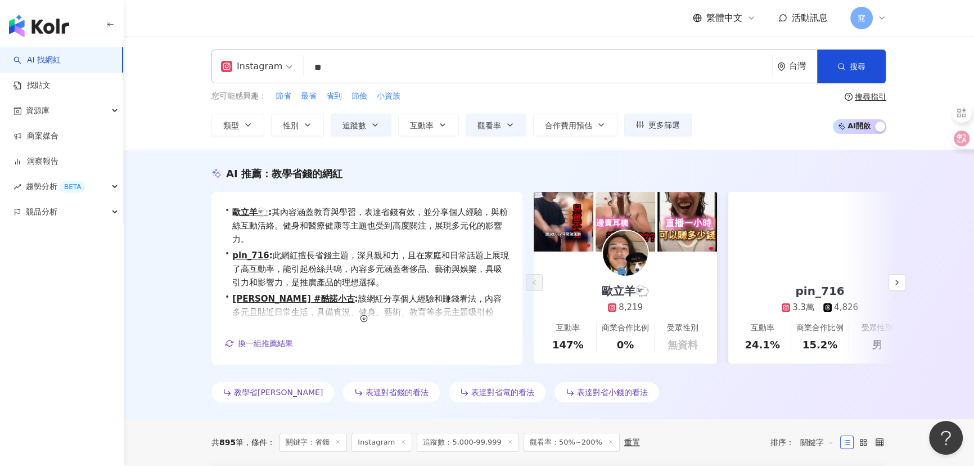
scroll to position [255, 0]
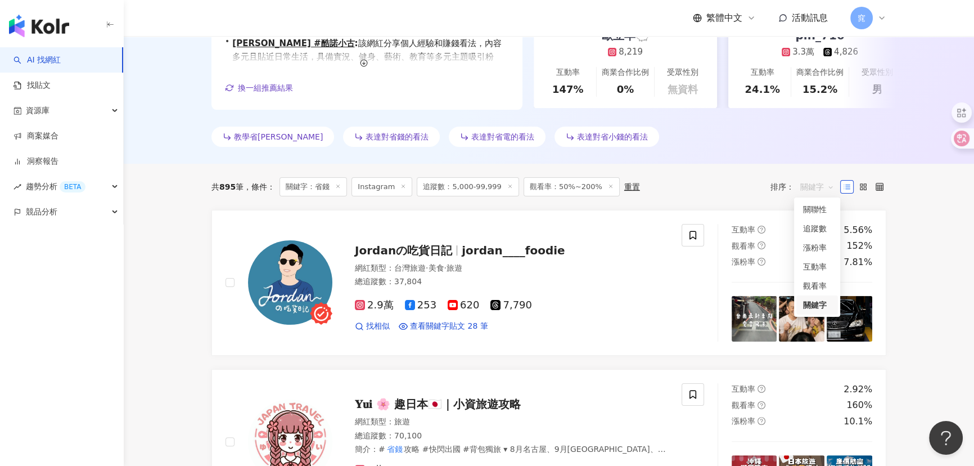
click at [812, 178] on span "關鍵字" at bounding box center [817, 187] width 34 height 18
click at [812, 212] on div "關聯性" at bounding box center [817, 209] width 28 height 12
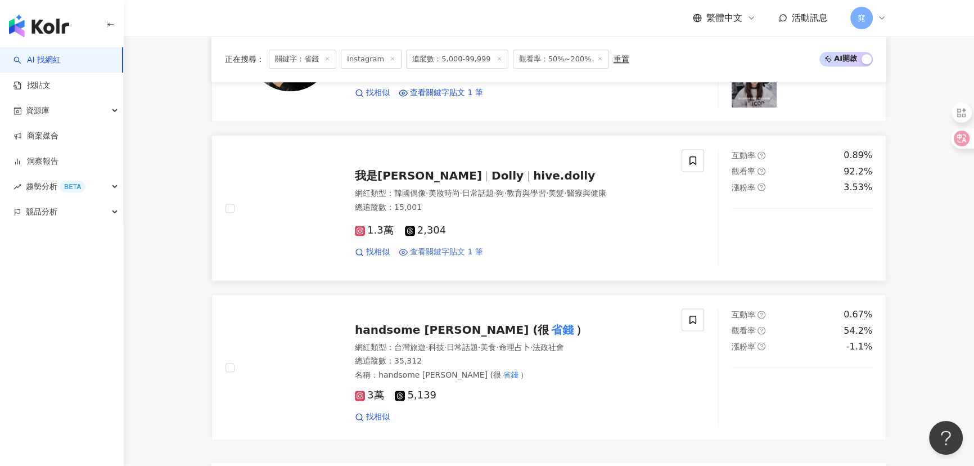
scroll to position [2044, 0]
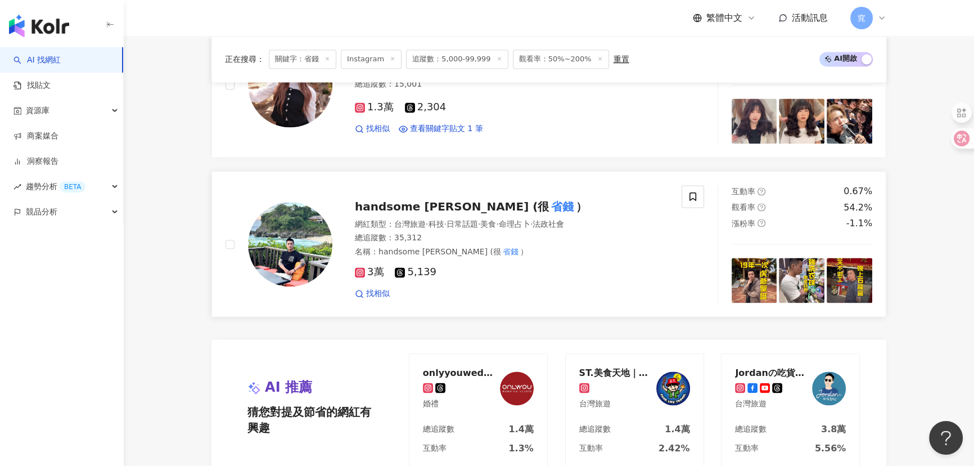
click at [406, 205] on span "handsome chen (很" at bounding box center [452, 206] width 194 height 13
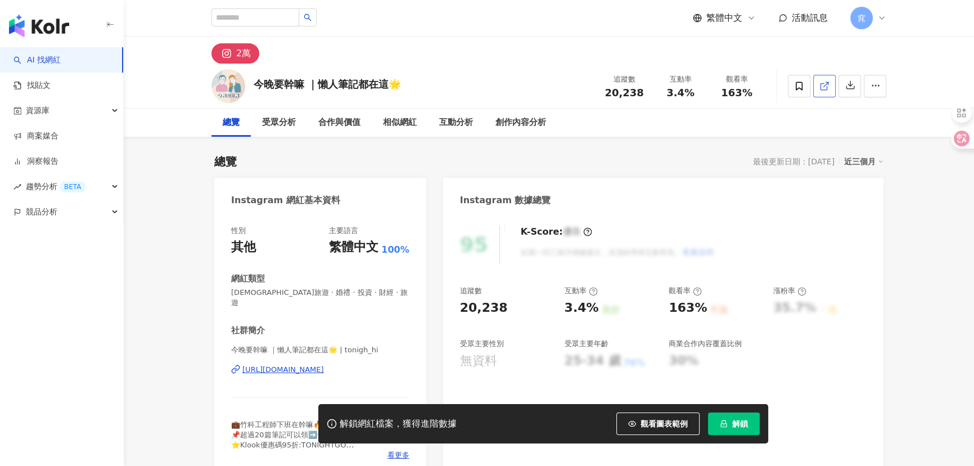
click at [824, 89] on icon at bounding box center [824, 86] width 10 height 10
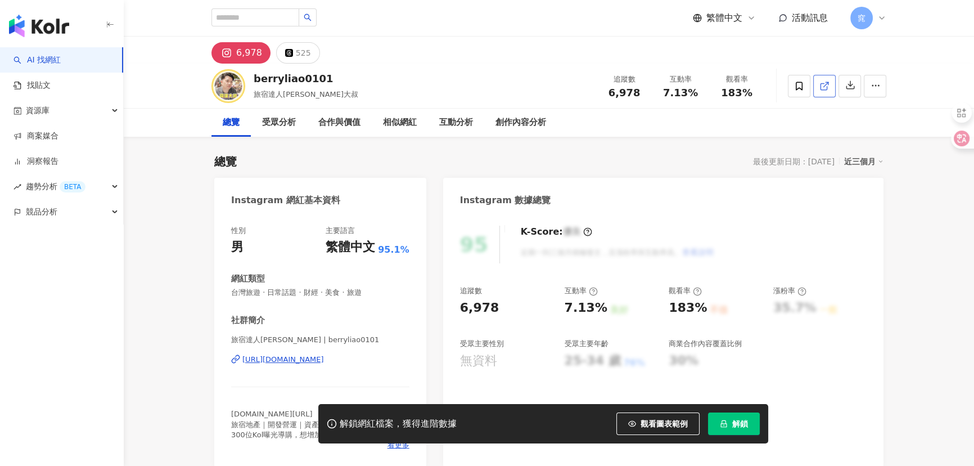
click at [823, 85] on icon at bounding box center [824, 86] width 10 height 10
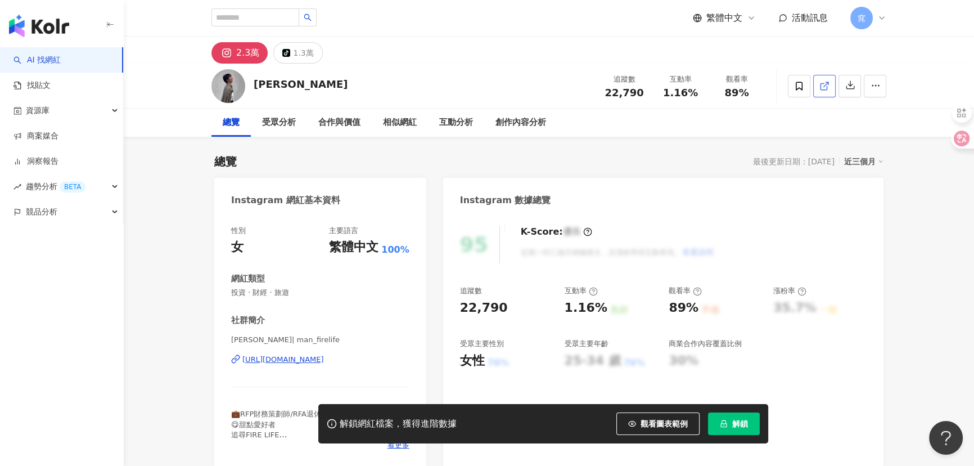
click at [824, 84] on icon at bounding box center [824, 86] width 10 height 10
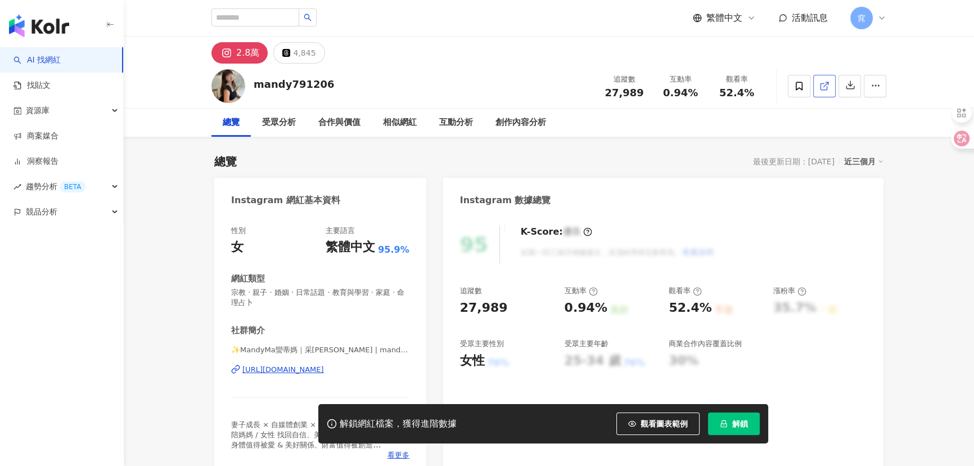
click at [824, 81] on icon at bounding box center [824, 86] width 10 height 10
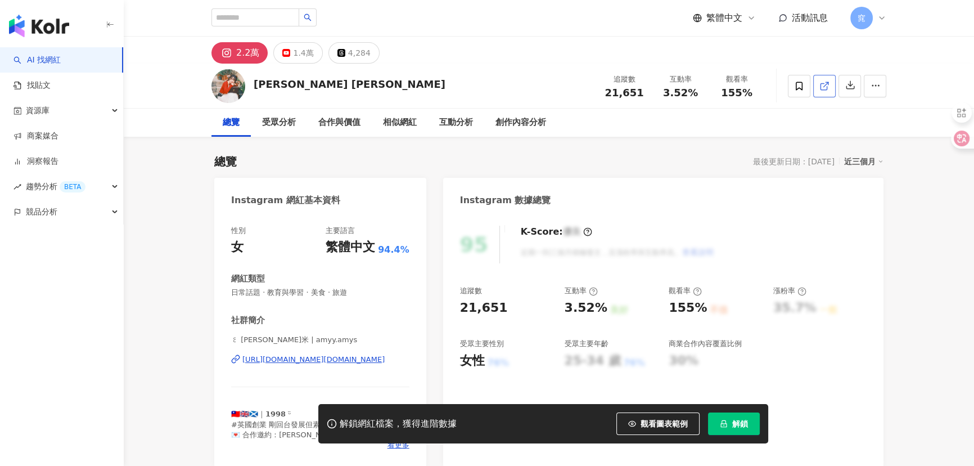
click at [822, 90] on icon at bounding box center [824, 86] width 10 height 10
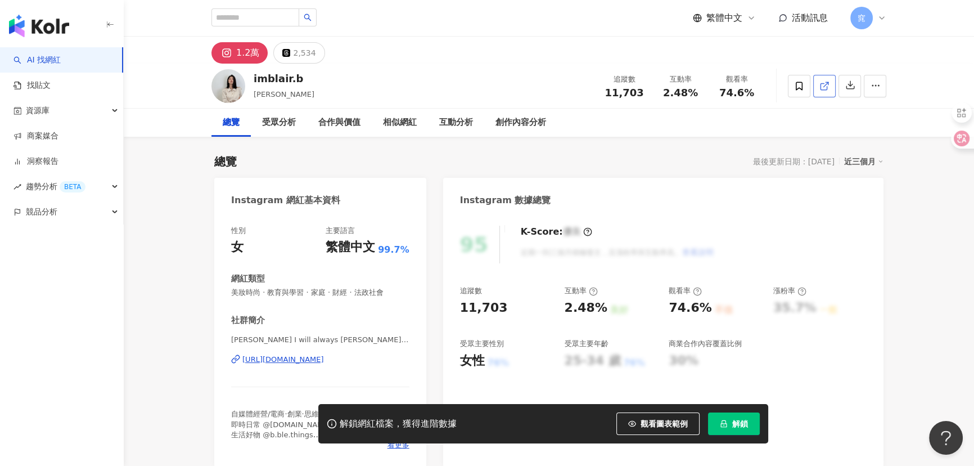
drag, startPoint x: 810, startPoint y: 86, endPoint x: 821, endPoint y: 86, distance: 11.2
click at [821, 86] on icon at bounding box center [824, 86] width 10 height 10
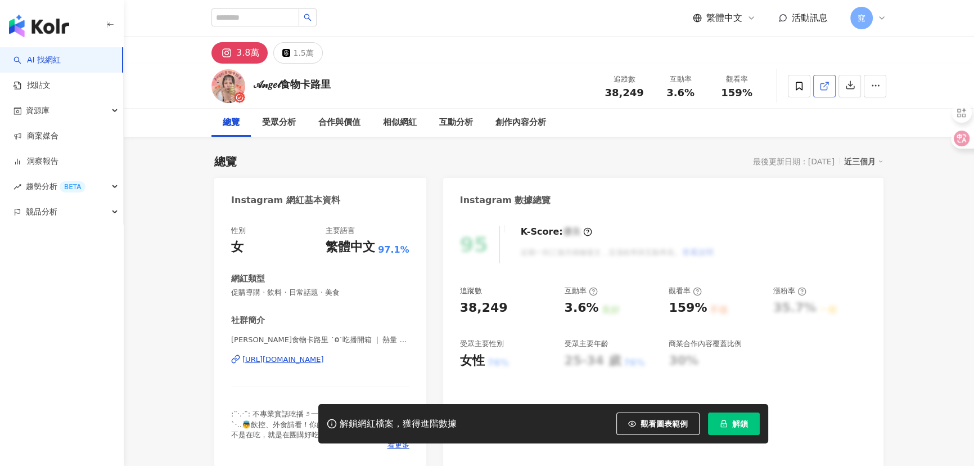
click at [825, 85] on icon at bounding box center [824, 86] width 10 height 10
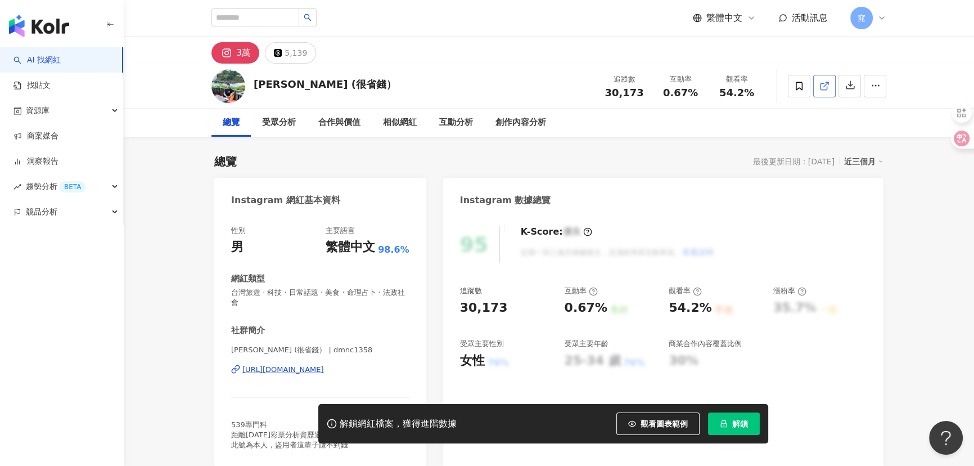
click at [817, 86] on link at bounding box center [824, 86] width 22 height 22
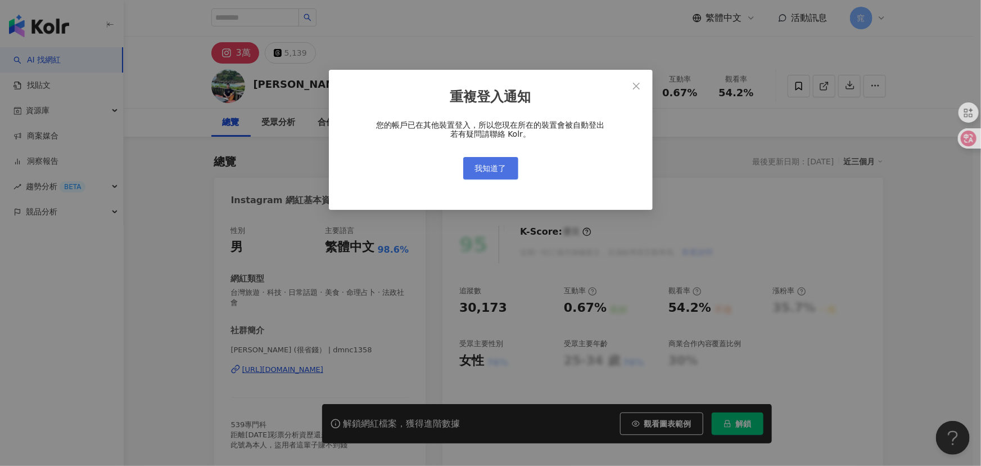
click at [479, 169] on span "我知道了" at bounding box center [490, 168] width 31 height 9
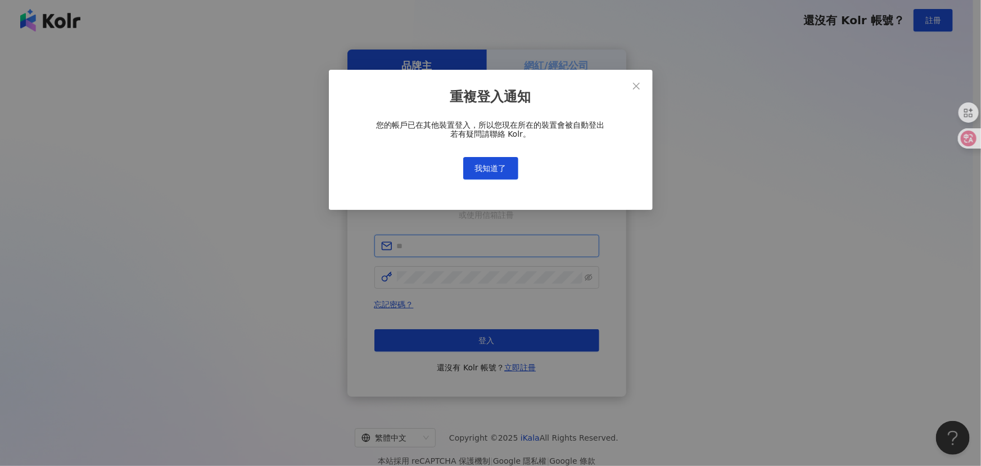
type input "**********"
